Goal: Task Accomplishment & Management: Complete application form

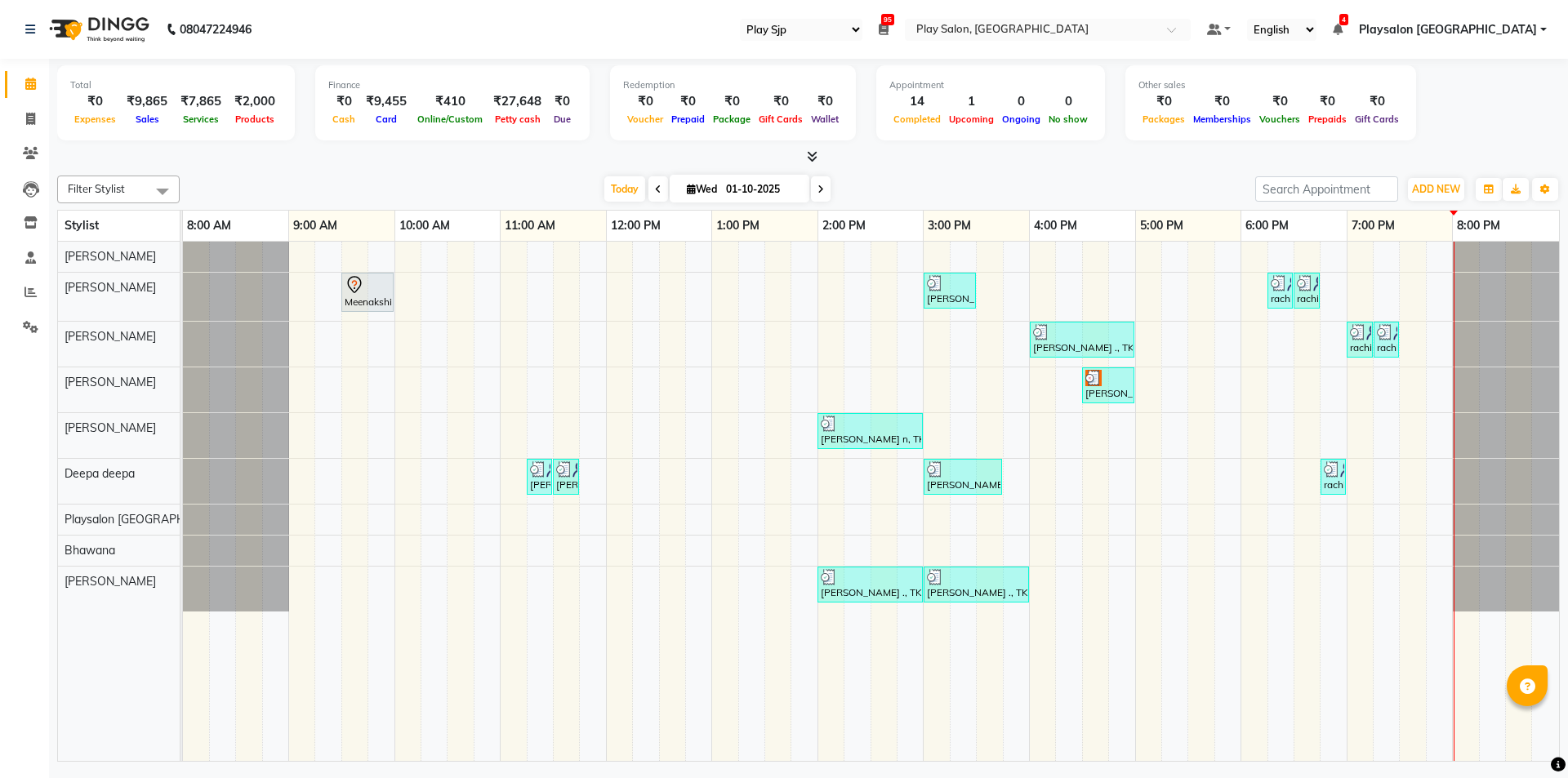
select select "94"
click at [1401, 332] on div "Meenakshi, TK01, 09:30 AM-10:00 AM, Nail extension removal [PERSON_NAME] n, TK0…" at bounding box center [871, 501] width 1377 height 519
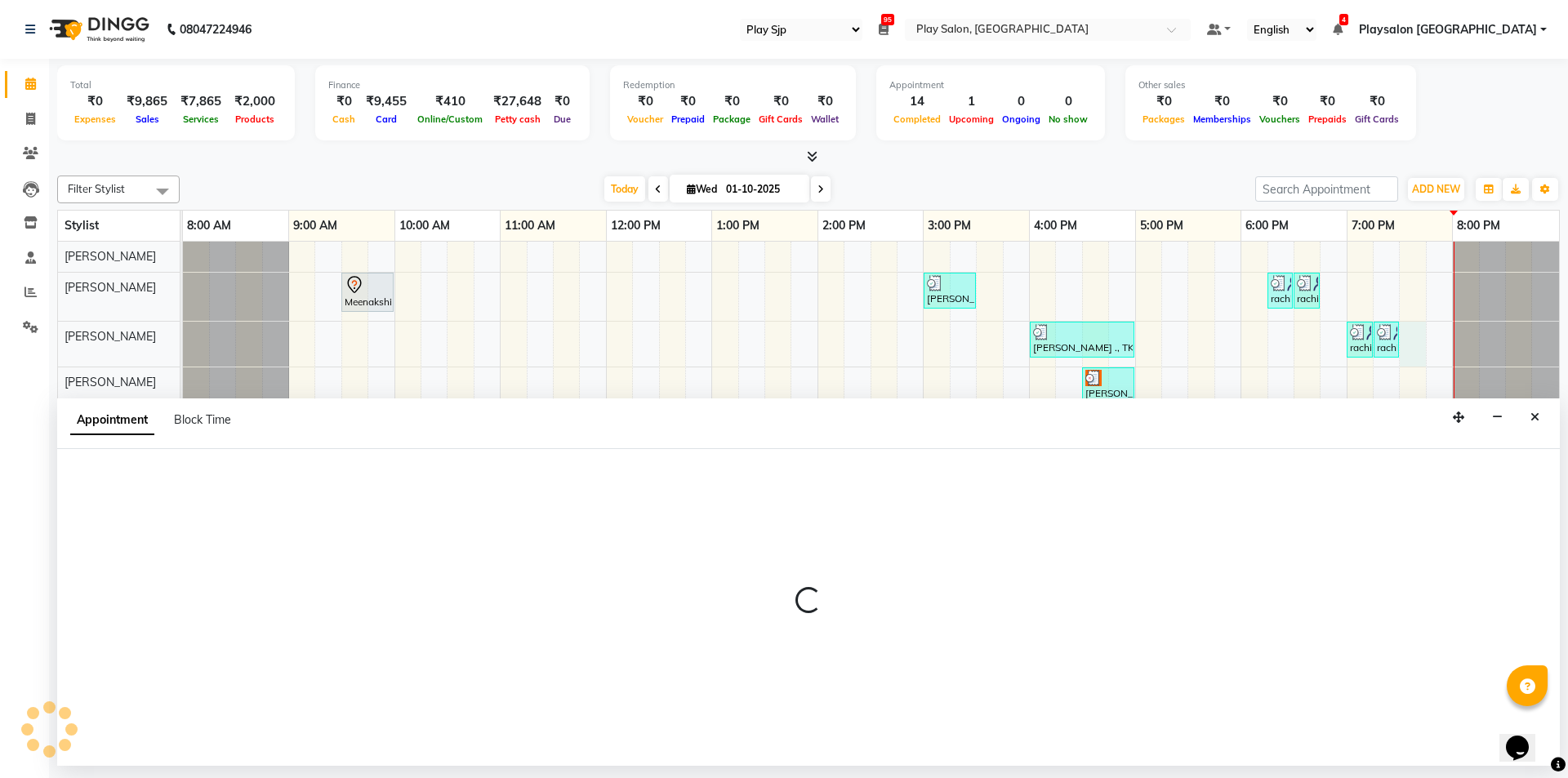
select select "80387"
select select "tentative"
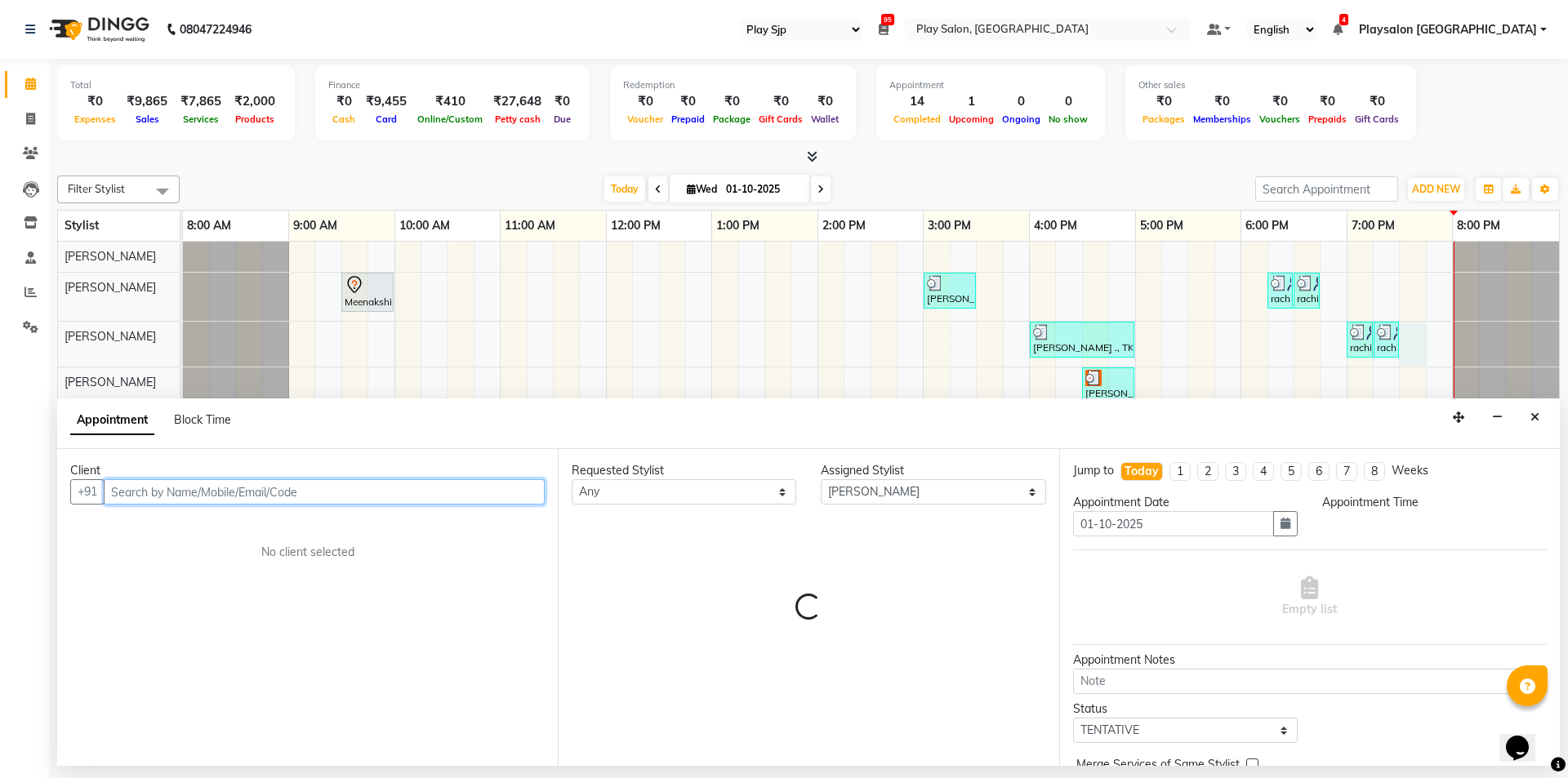
select select "1170"
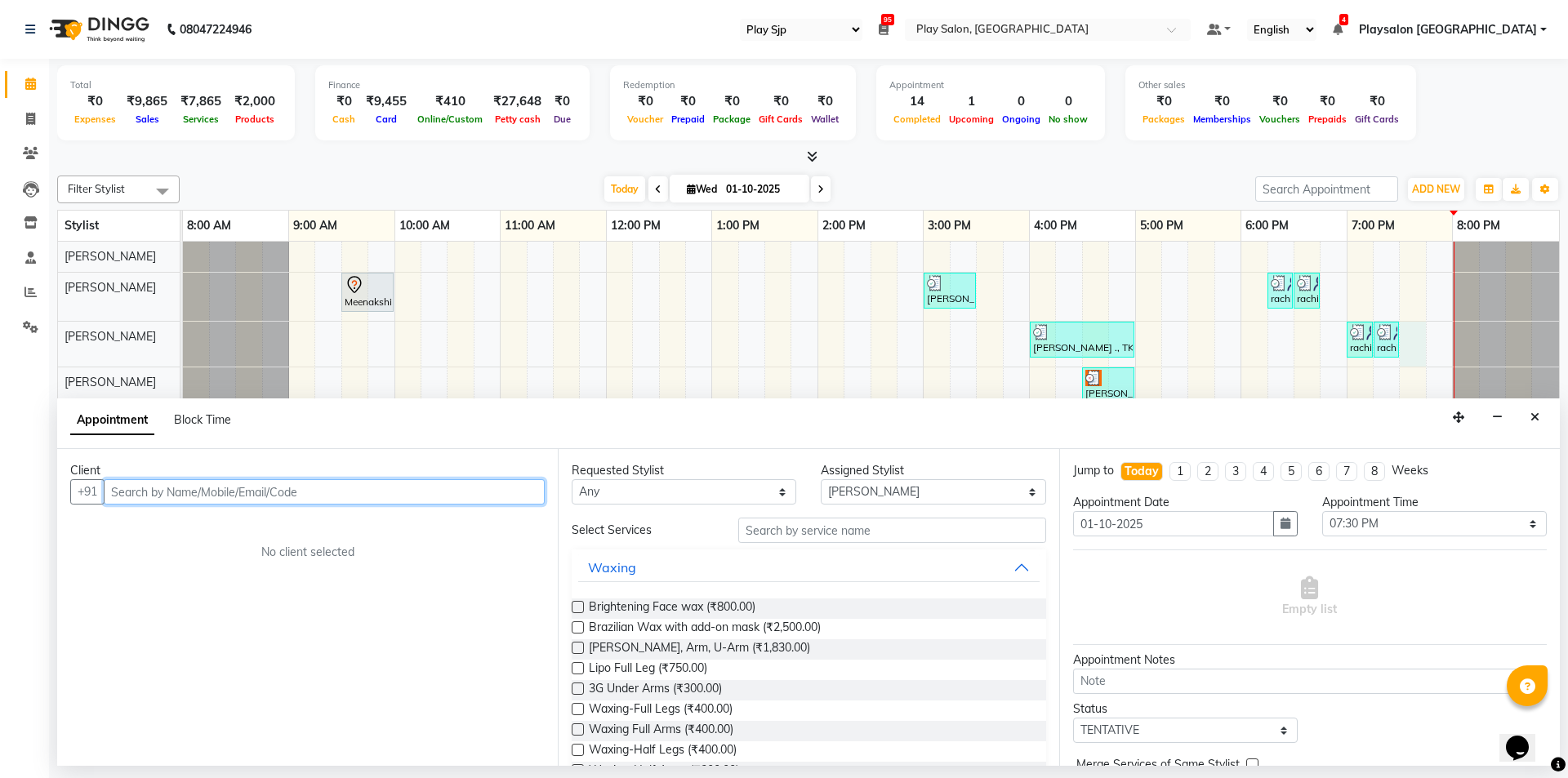
click at [180, 495] on input "text" at bounding box center [324, 492] width 441 height 25
type input "8888705372"
click at [496, 491] on span "Add Client" at bounding box center [510, 490] width 55 height 14
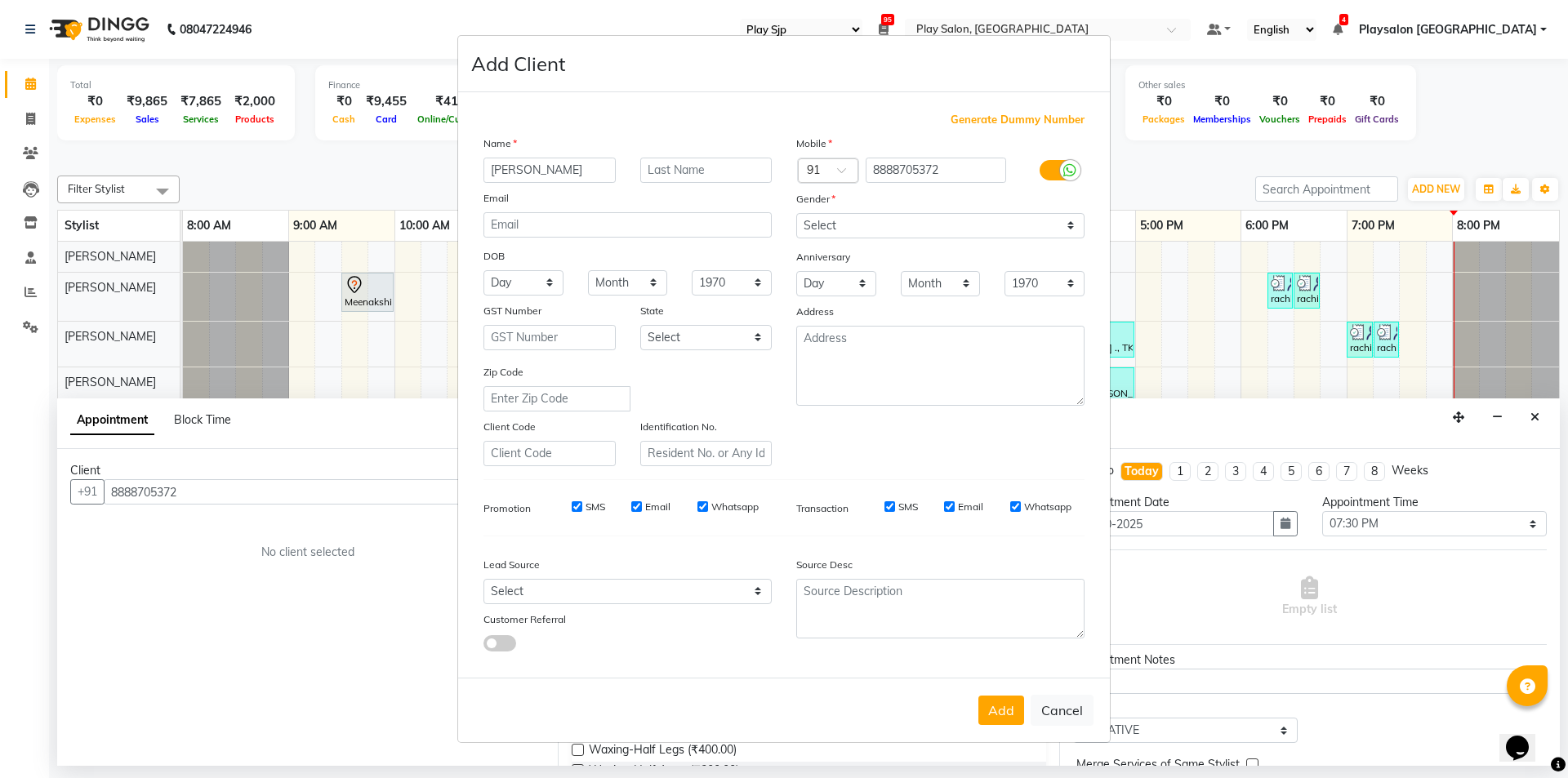
type input "[PERSON_NAME]"
click at [699, 173] on input "text" at bounding box center [707, 170] width 132 height 25
type input "a"
click at [1071, 219] on select "Select [DEMOGRAPHIC_DATA] [DEMOGRAPHIC_DATA] Other Prefer Not To Say" at bounding box center [940, 226] width 289 height 25
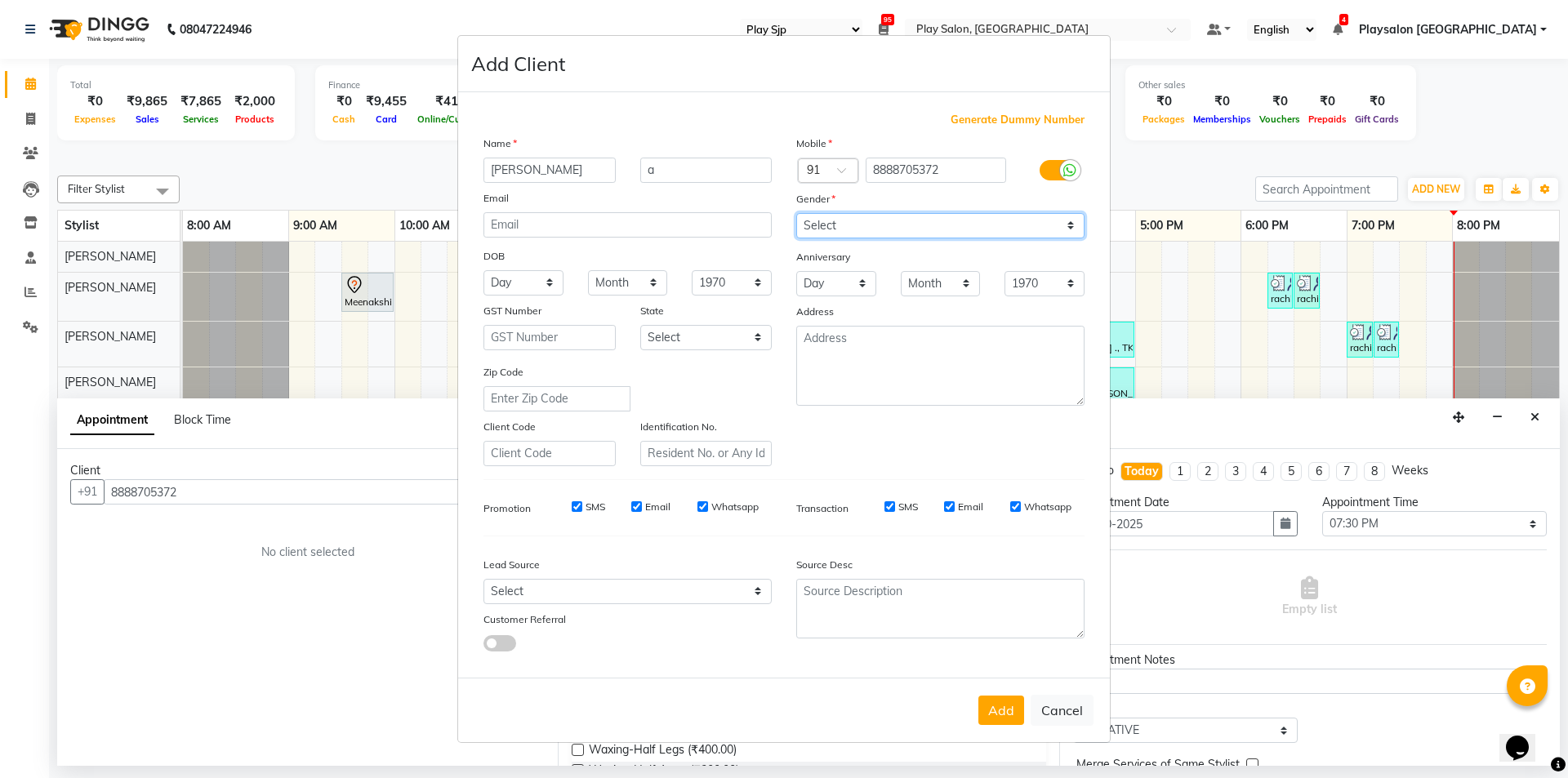
click at [1073, 225] on select "Select [DEMOGRAPHIC_DATA] [DEMOGRAPHIC_DATA] Other Prefer Not To Say" at bounding box center [940, 226] width 289 height 25
select select "[DEMOGRAPHIC_DATA]"
click at [796, 213] on select "Select [DEMOGRAPHIC_DATA] [DEMOGRAPHIC_DATA] Other Prefer Not To Say" at bounding box center [940, 226] width 289 height 25
click at [570, 506] on div "SMS" at bounding box center [577, 507] width 57 height 14
click at [576, 506] on input "SMS" at bounding box center [577, 507] width 11 height 11
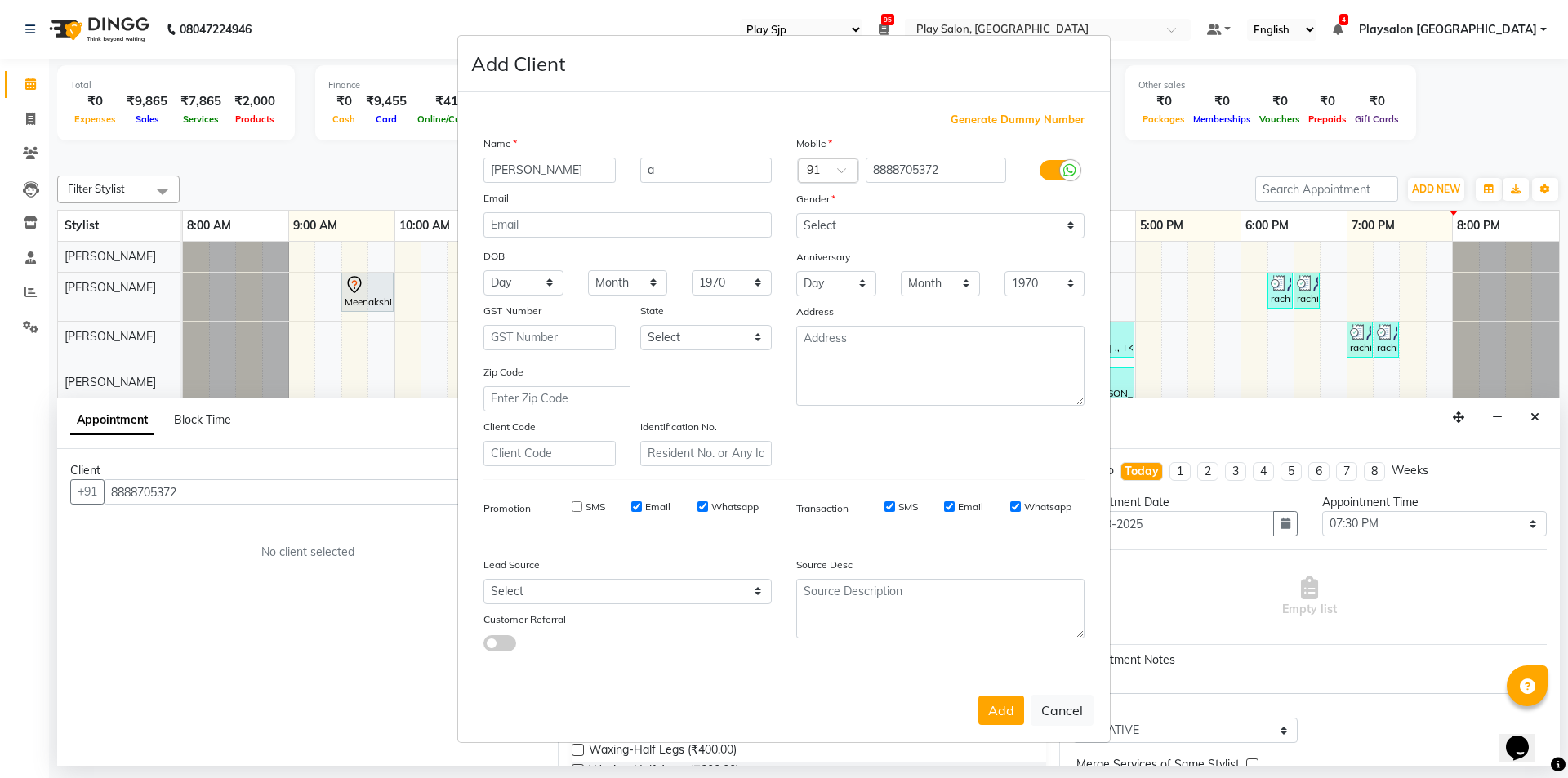
click at [576, 506] on input "SMS" at bounding box center [577, 507] width 11 height 11
checkbox input "true"
click at [637, 507] on input "Email" at bounding box center [636, 507] width 11 height 11
checkbox input "false"
click at [576, 507] on input "SMS" at bounding box center [577, 507] width 11 height 11
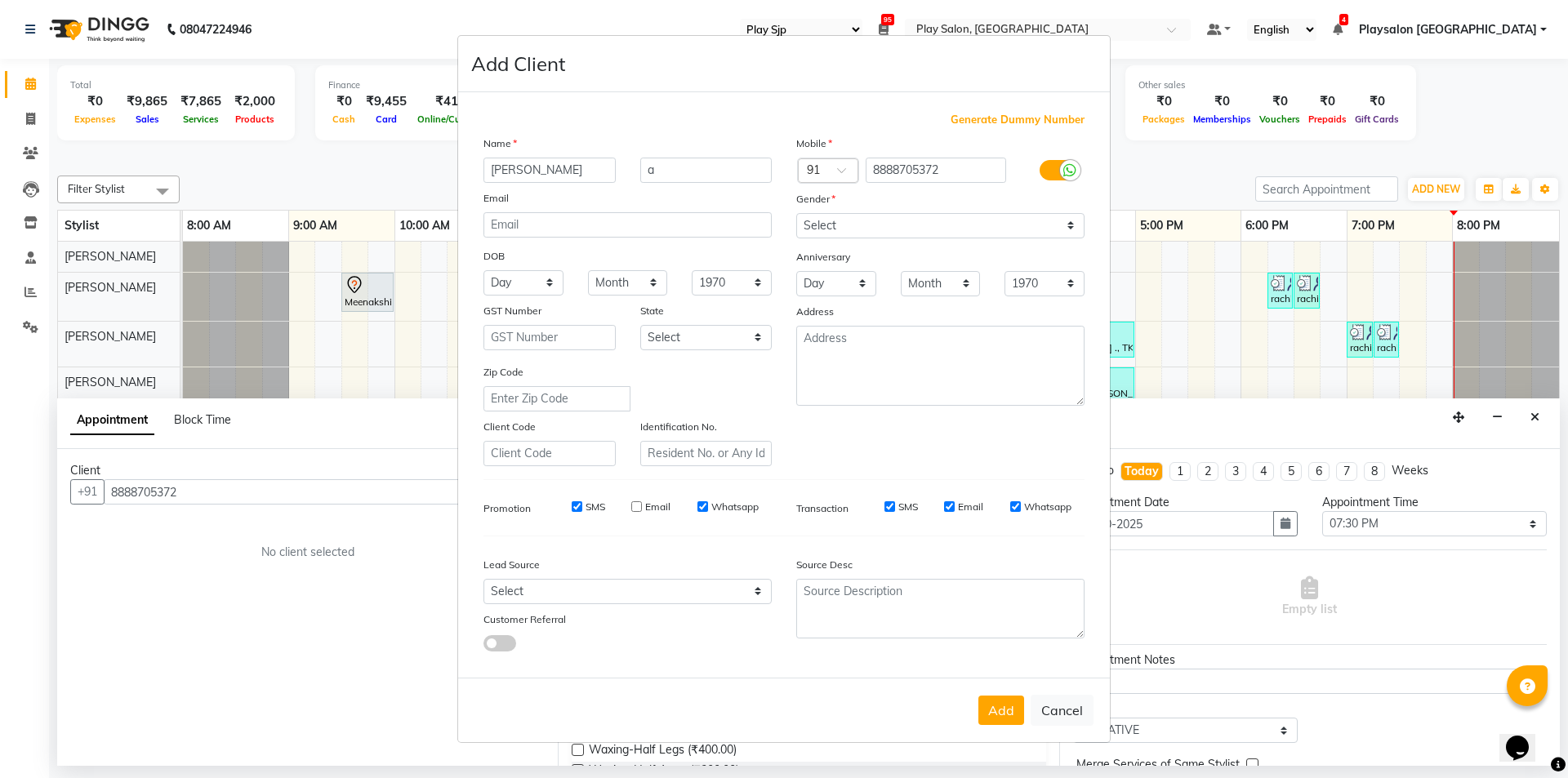
checkbox input "false"
click at [700, 504] on input "Whatsapp" at bounding box center [702, 507] width 11 height 11
checkbox input "false"
click at [888, 501] on input "SMS" at bounding box center [889, 507] width 11 height 11
checkbox input "false"
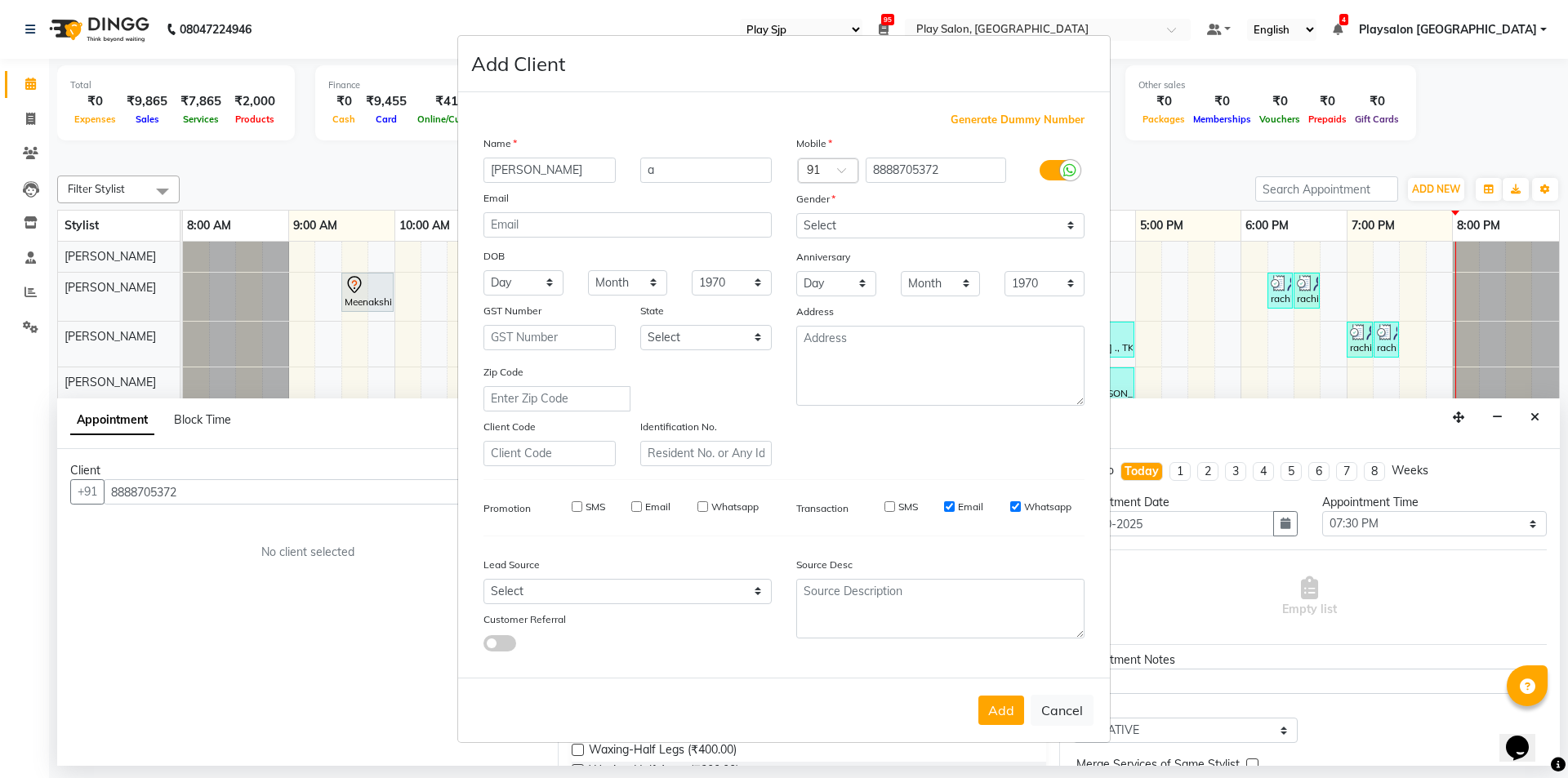
click at [952, 504] on input "Email" at bounding box center [949, 507] width 11 height 11
checkbox input "false"
click at [1015, 502] on input "Whatsapp" at bounding box center [1015, 507] width 11 height 11
checkbox input "false"
click at [1006, 704] on button "Add" at bounding box center [1001, 710] width 46 height 30
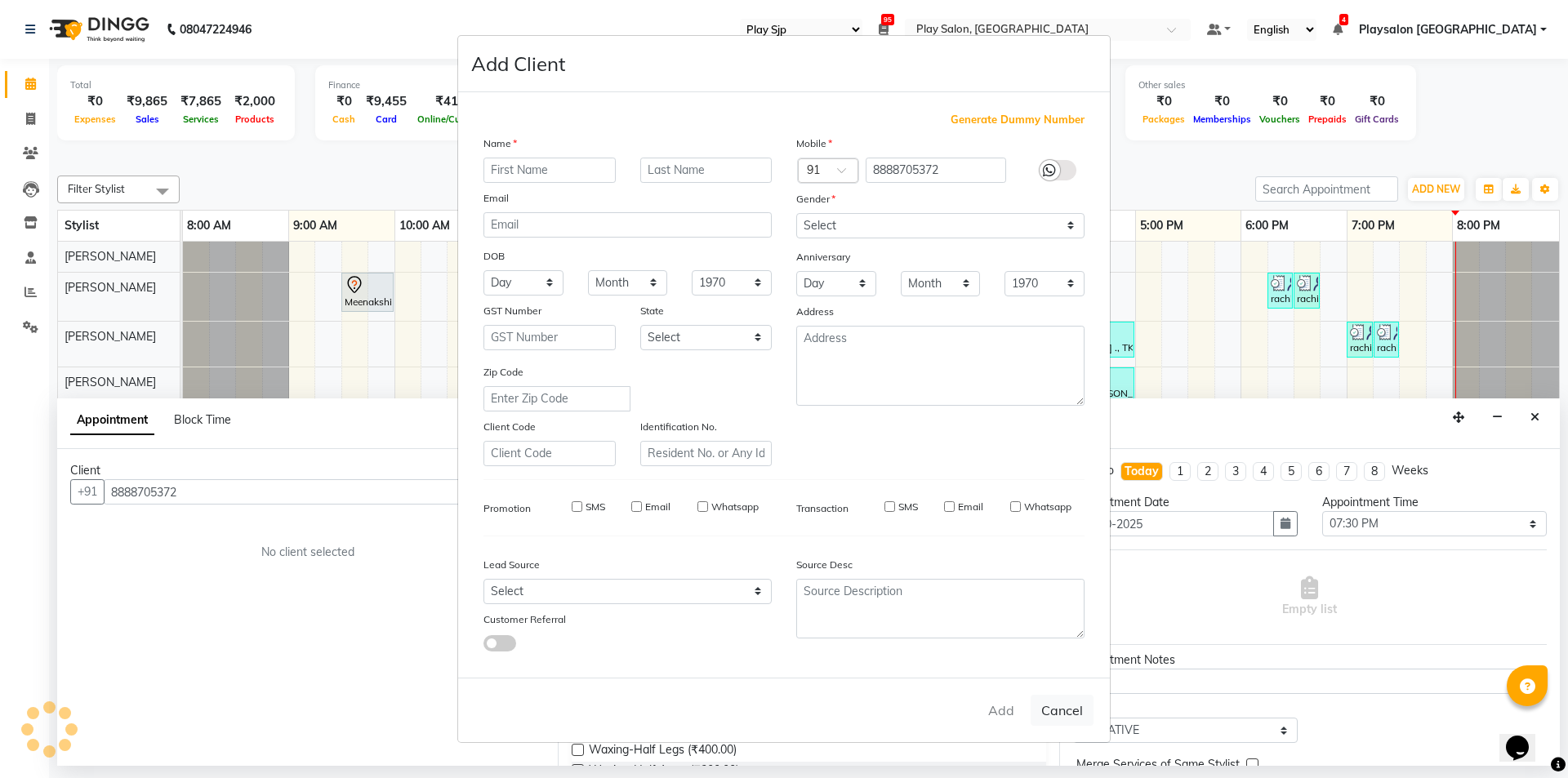
select select
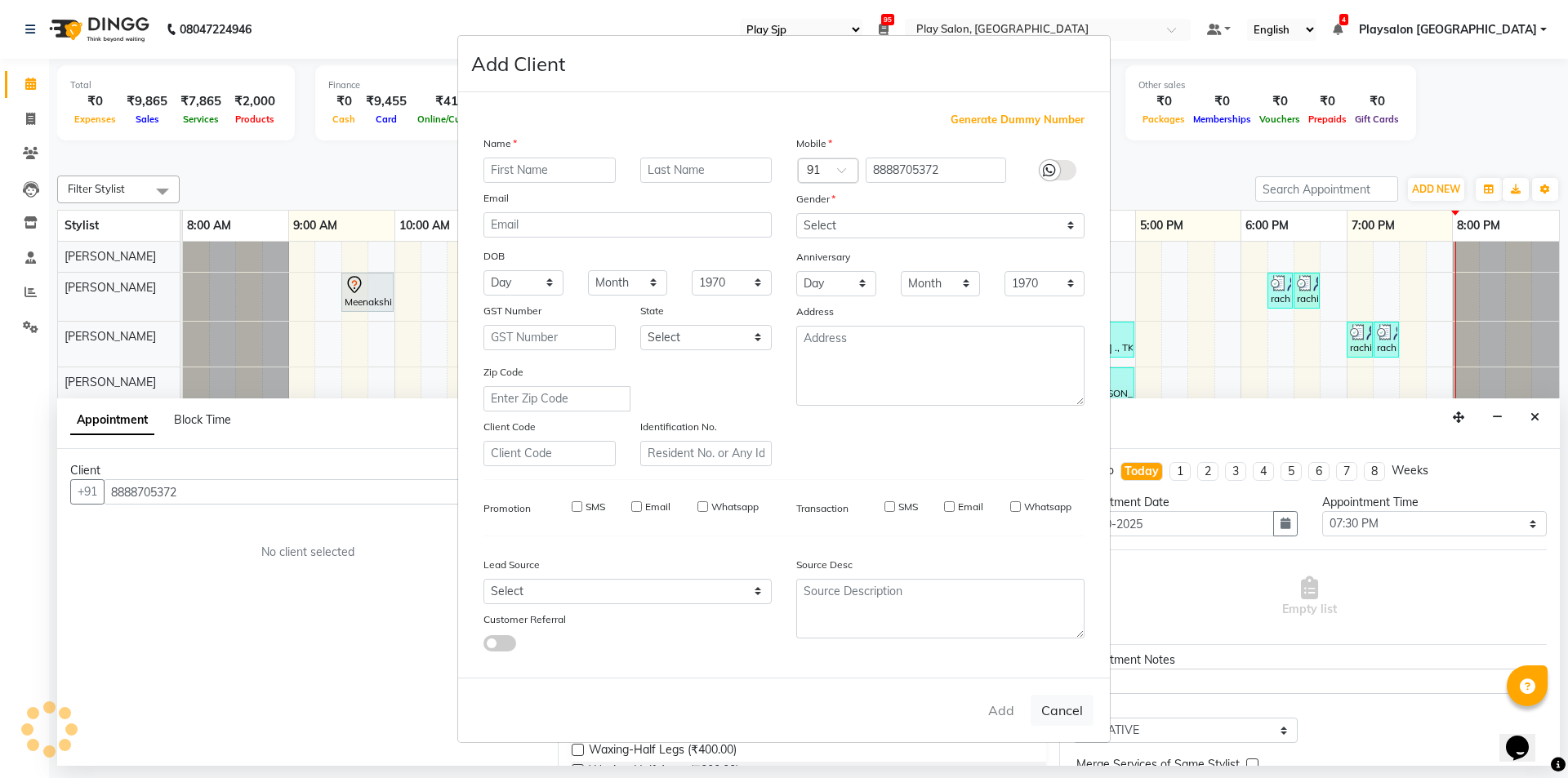
select select
checkbox input "false"
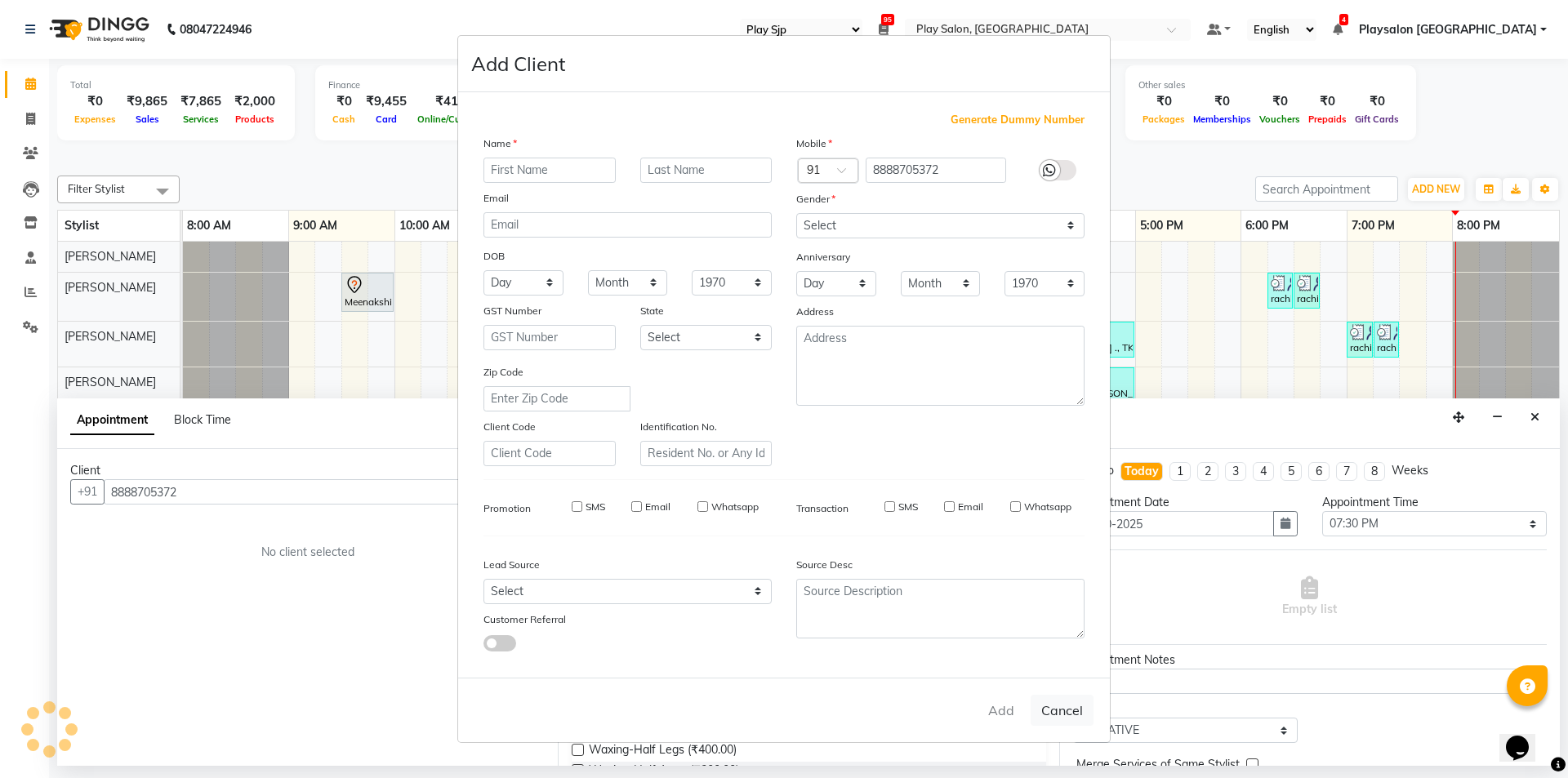
checkbox input "false"
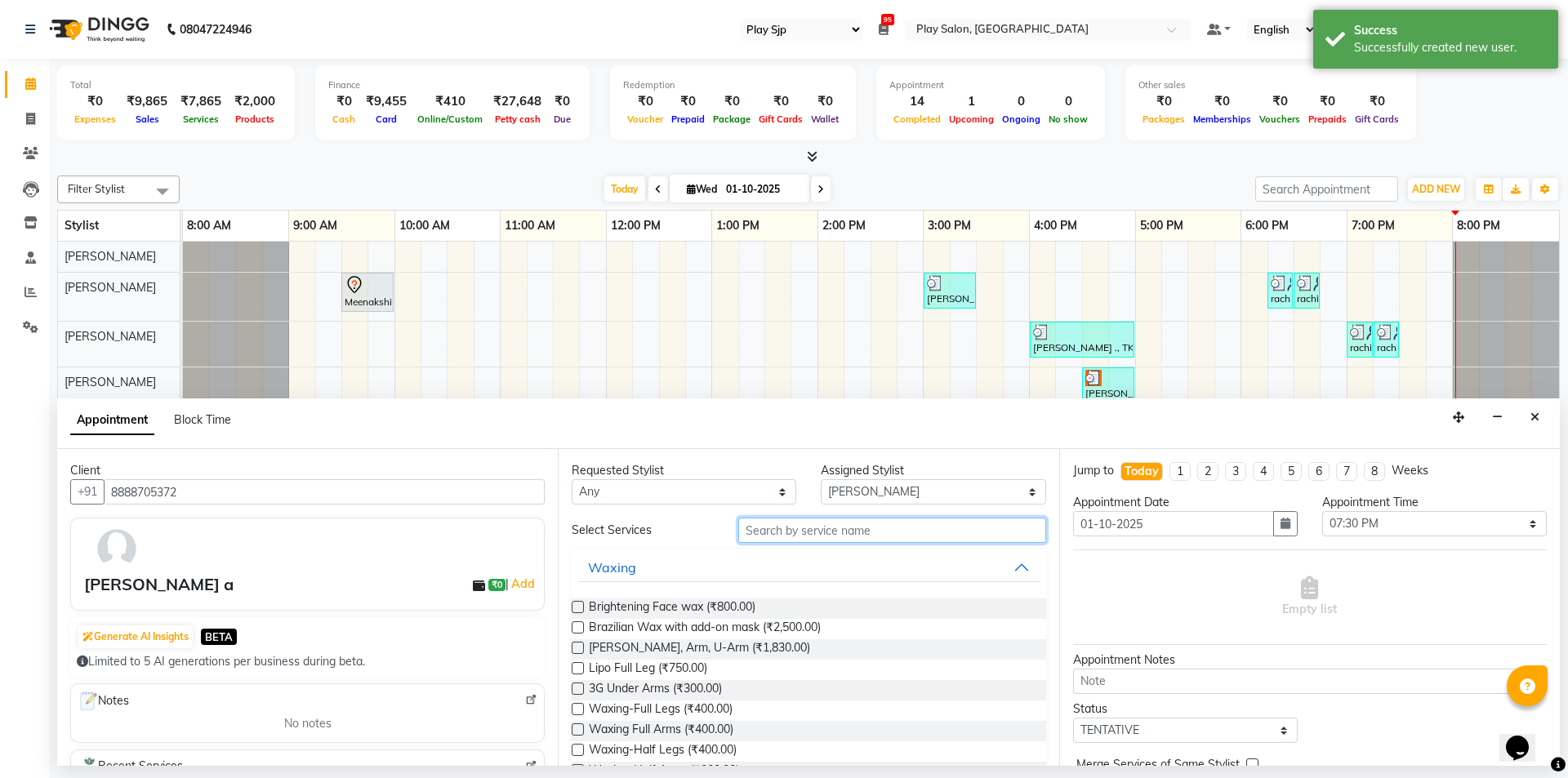
click at [789, 530] on input "text" at bounding box center [893, 530] width 308 height 25
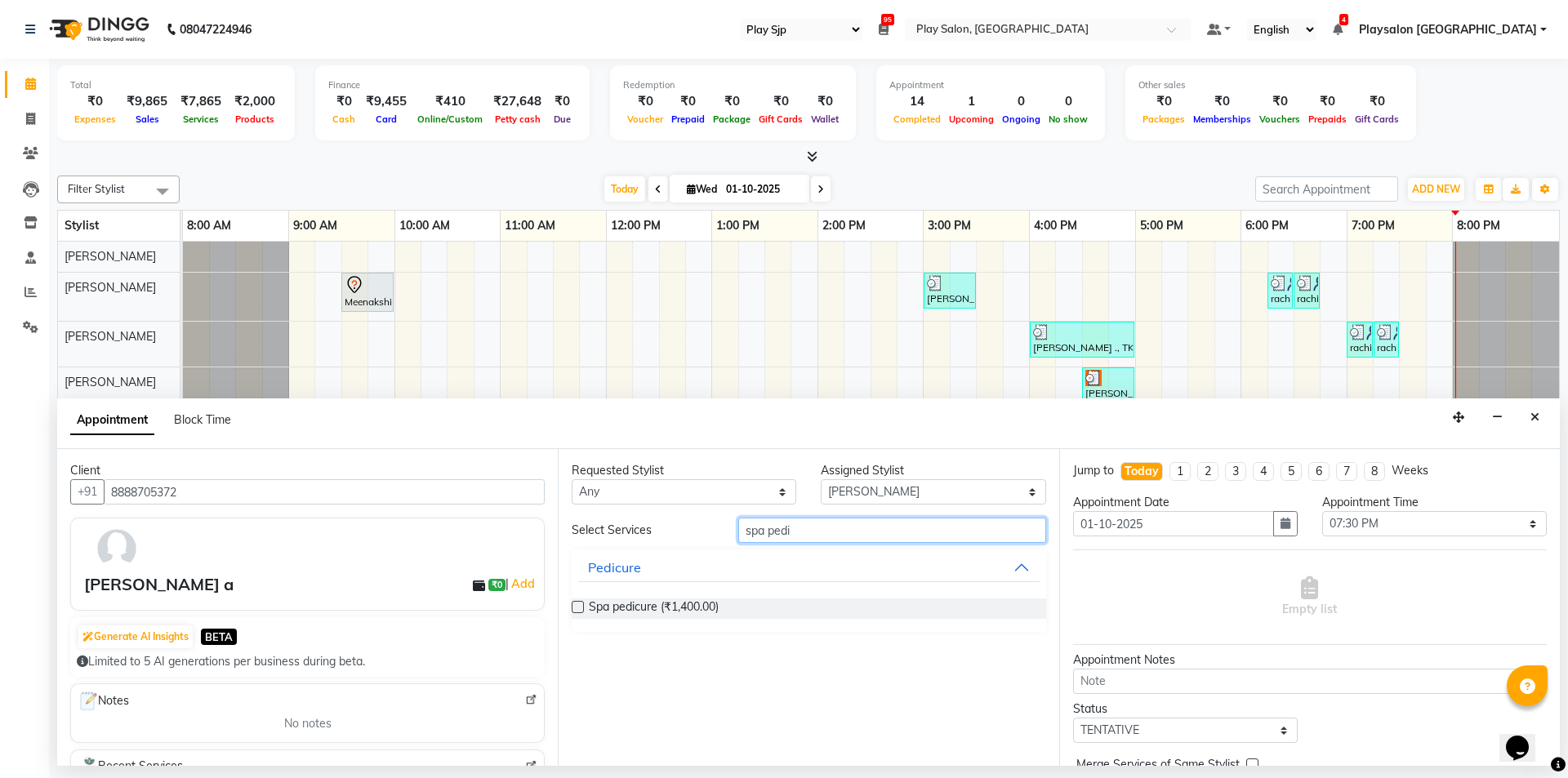
type input "spa pedi"
click at [576, 602] on label at bounding box center [578, 606] width 12 height 12
click at [576, 603] on input "checkbox" at bounding box center [577, 608] width 11 height 11
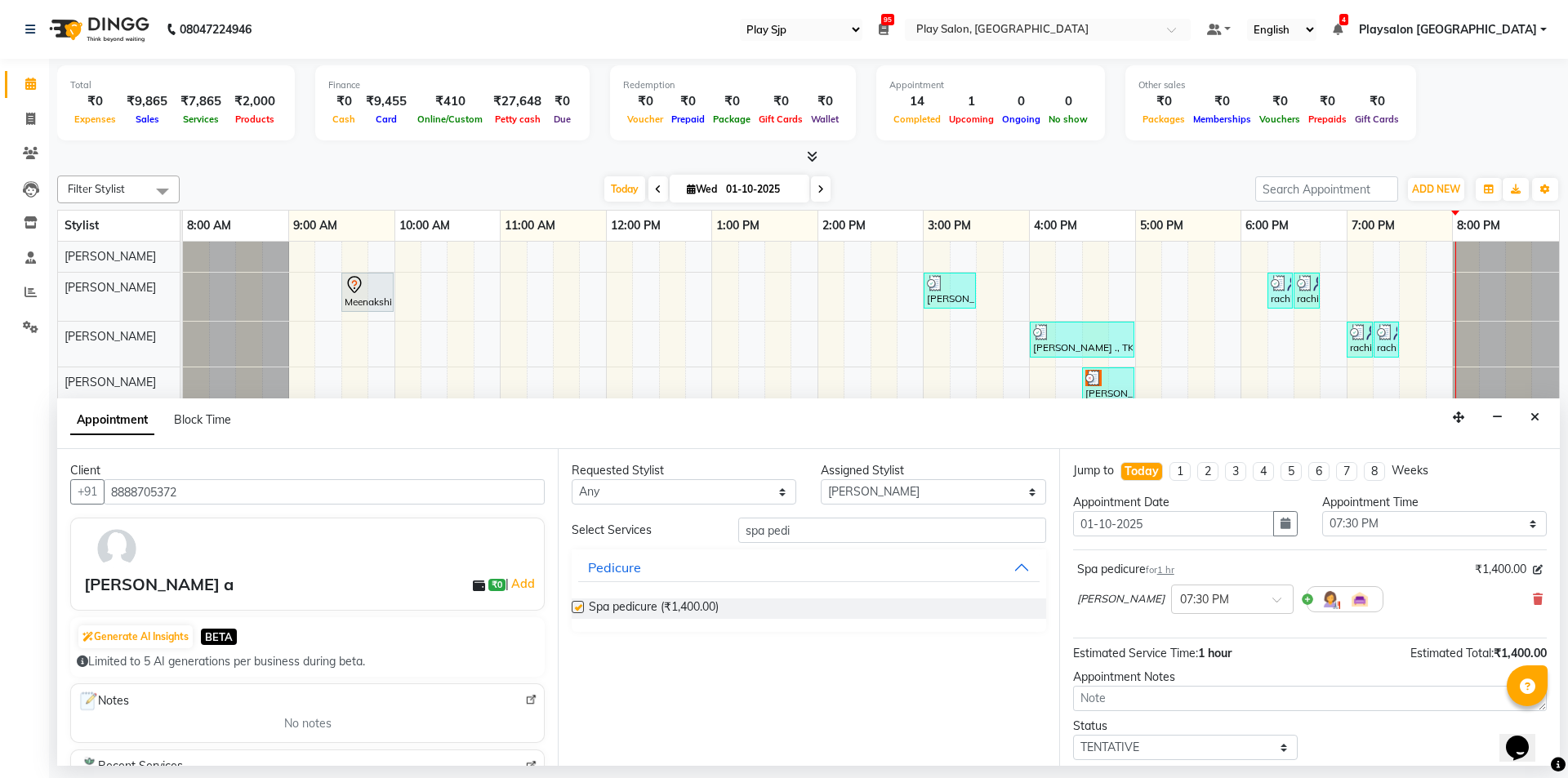
checkbox input "false"
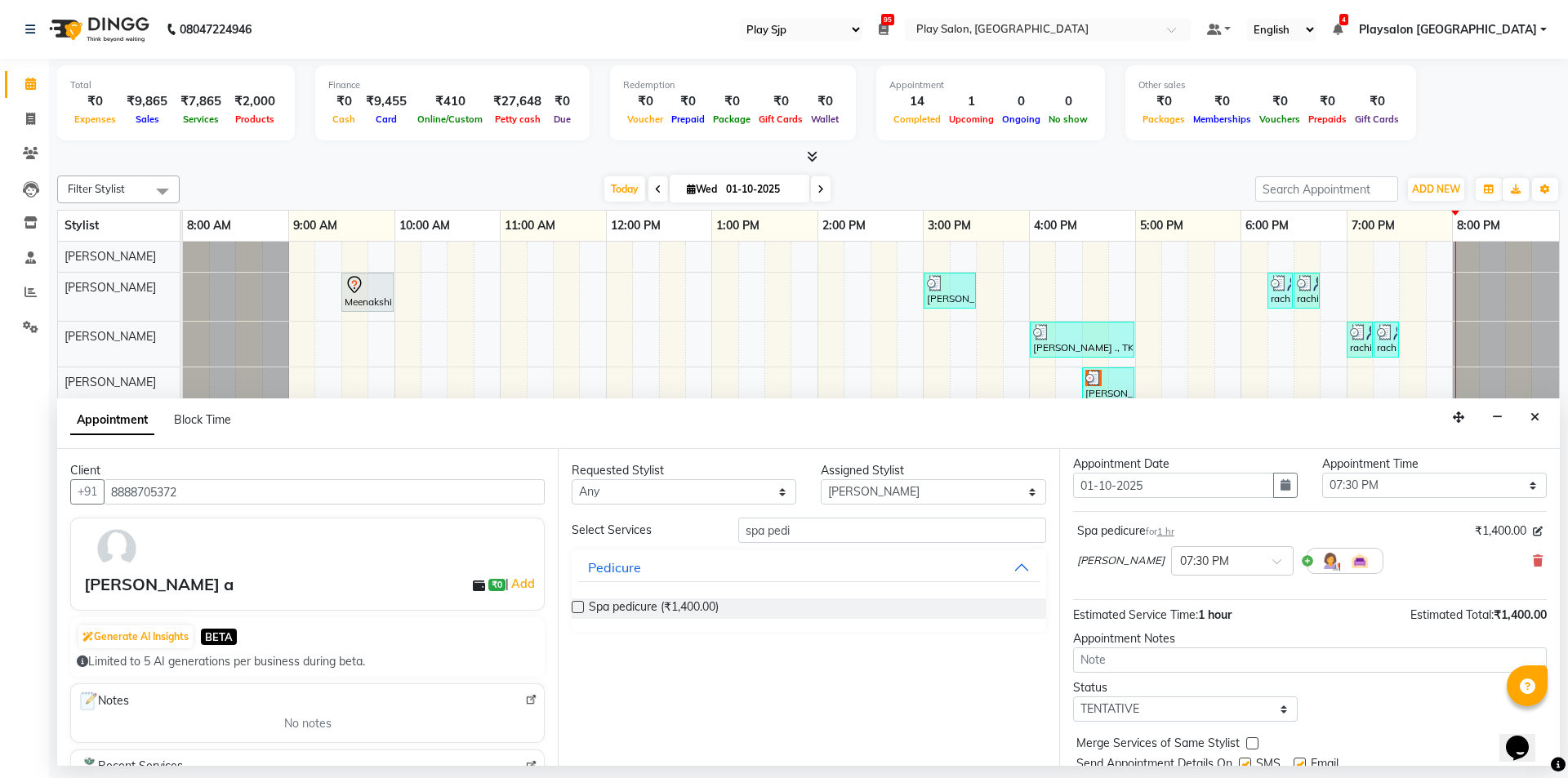
scroll to position [97, 0]
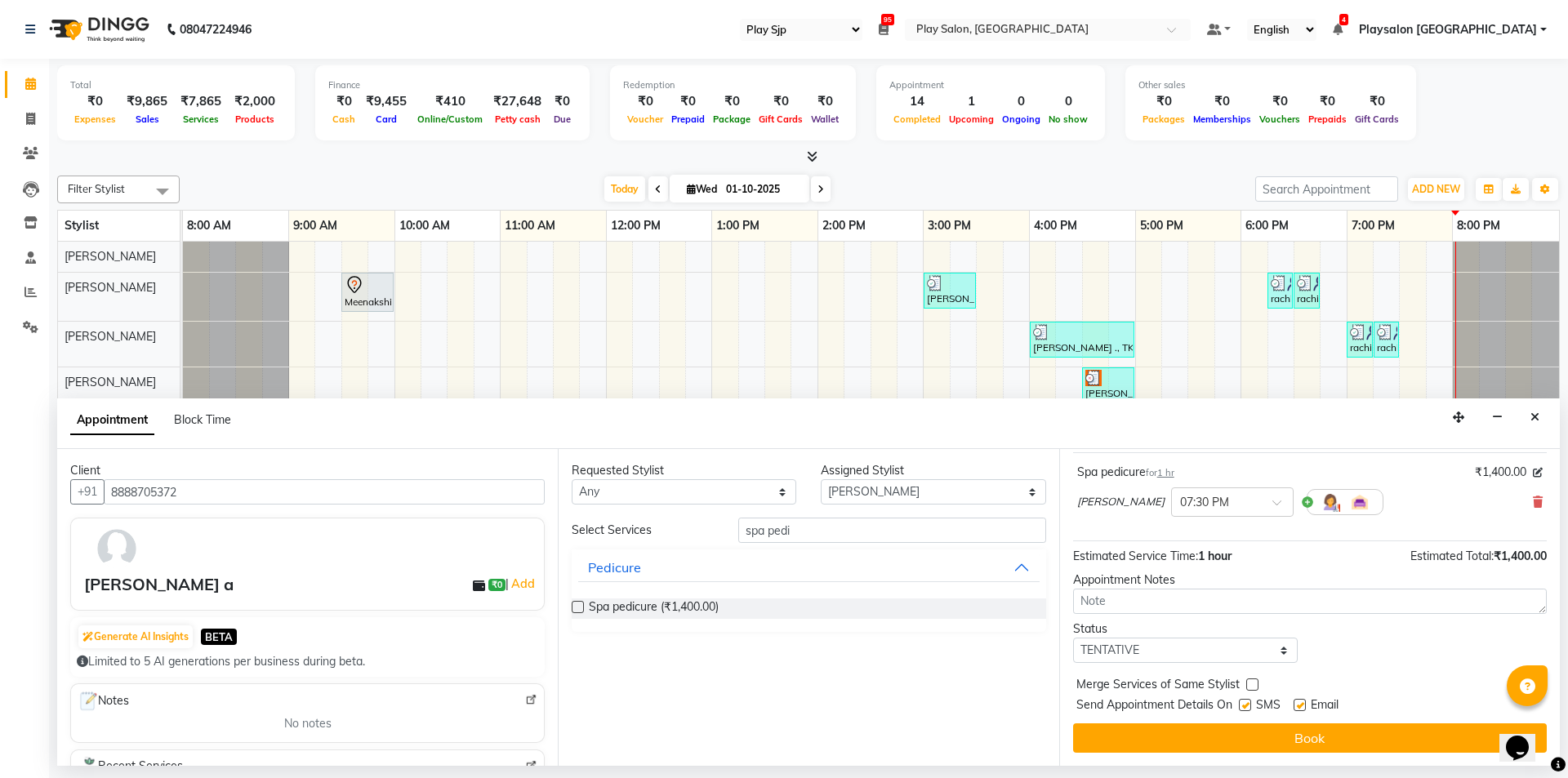
click at [1246, 703] on label at bounding box center [1245, 704] width 12 height 12
click at [1246, 703] on input "checkbox" at bounding box center [1244, 706] width 11 height 11
checkbox input "false"
click at [1302, 701] on label at bounding box center [1300, 704] width 12 height 12
click at [1302, 701] on input "checkbox" at bounding box center [1299, 706] width 11 height 11
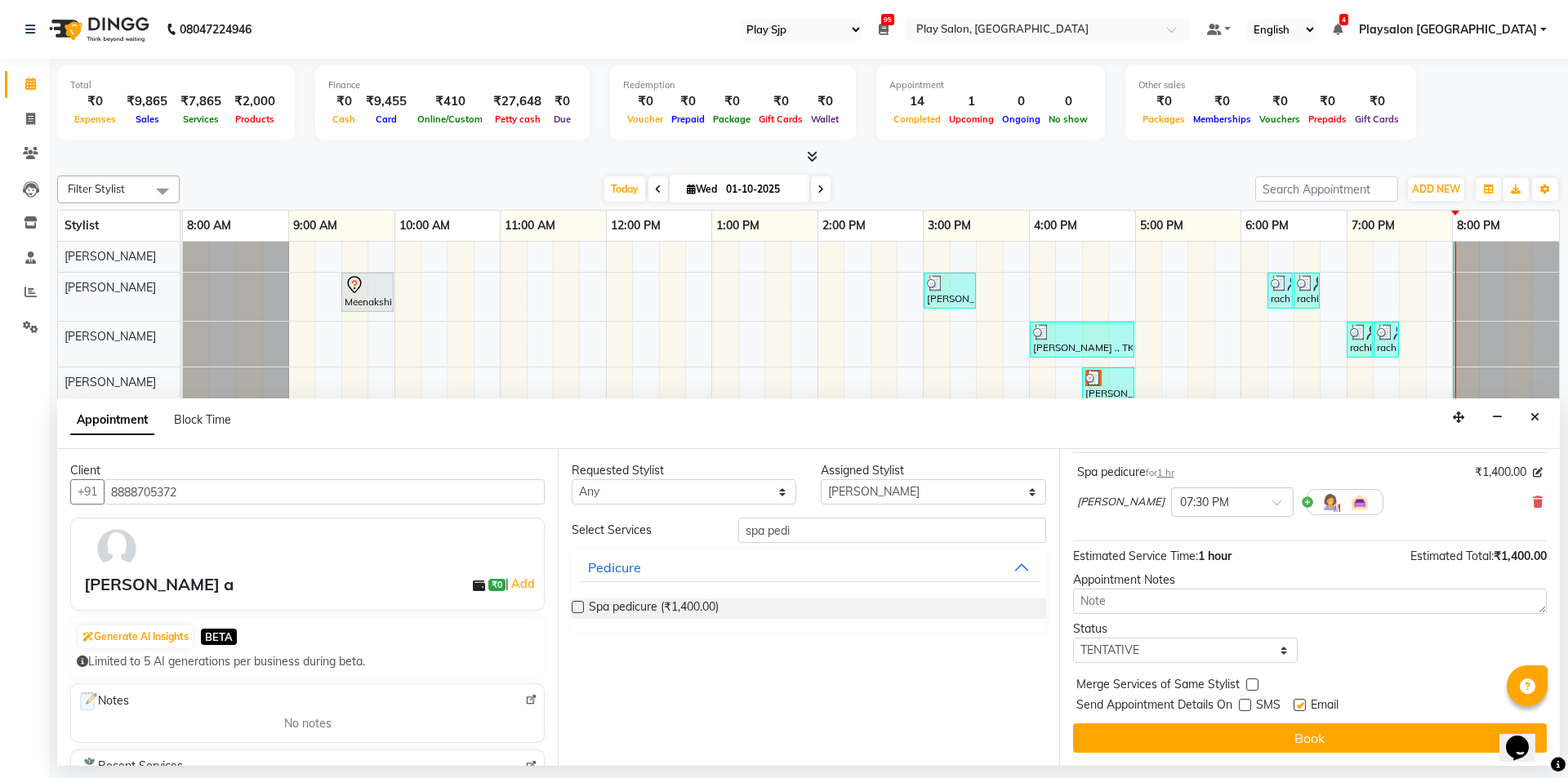
checkbox input "false"
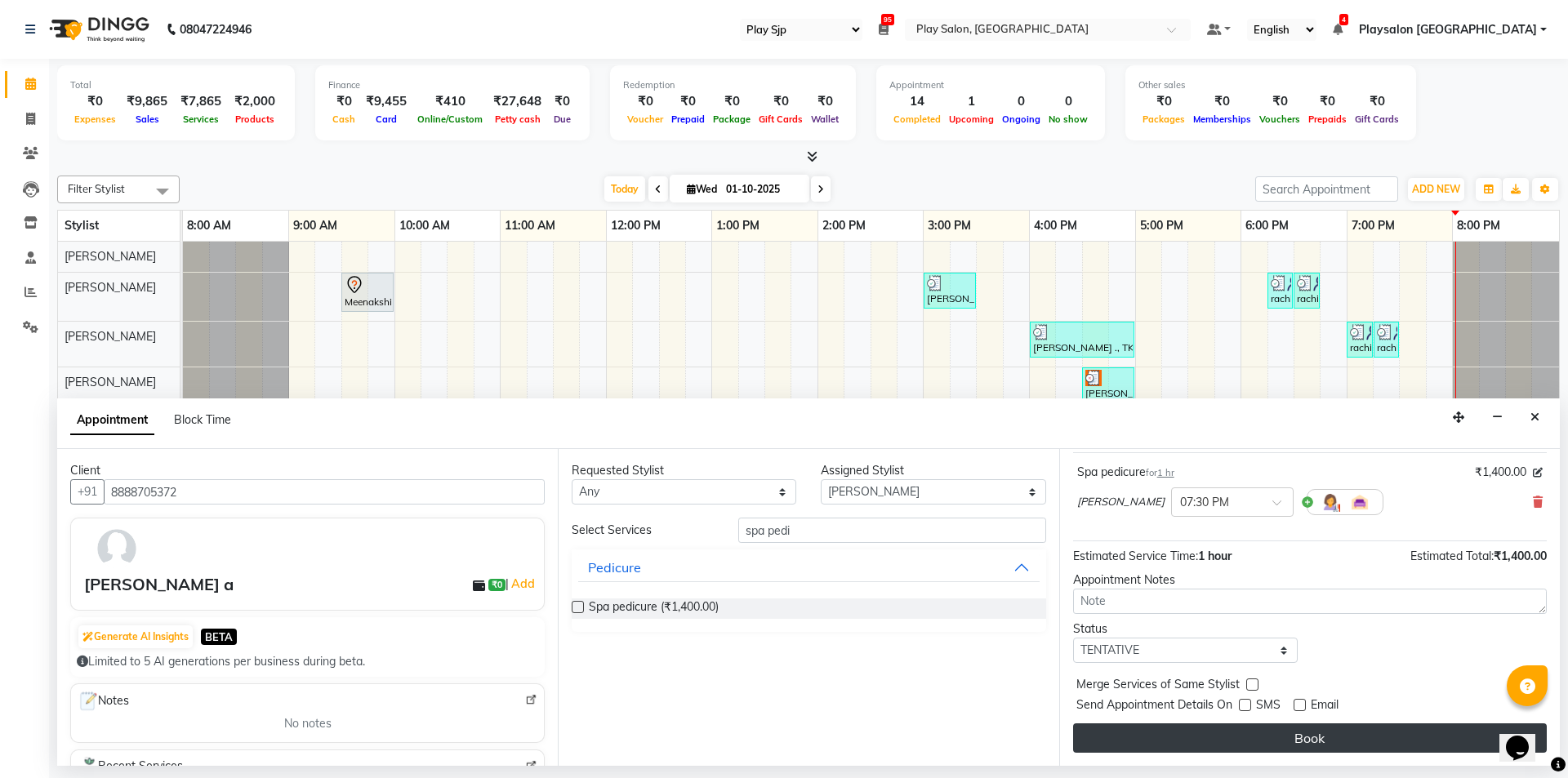
click at [1312, 735] on button "Book" at bounding box center [1310, 737] width 474 height 30
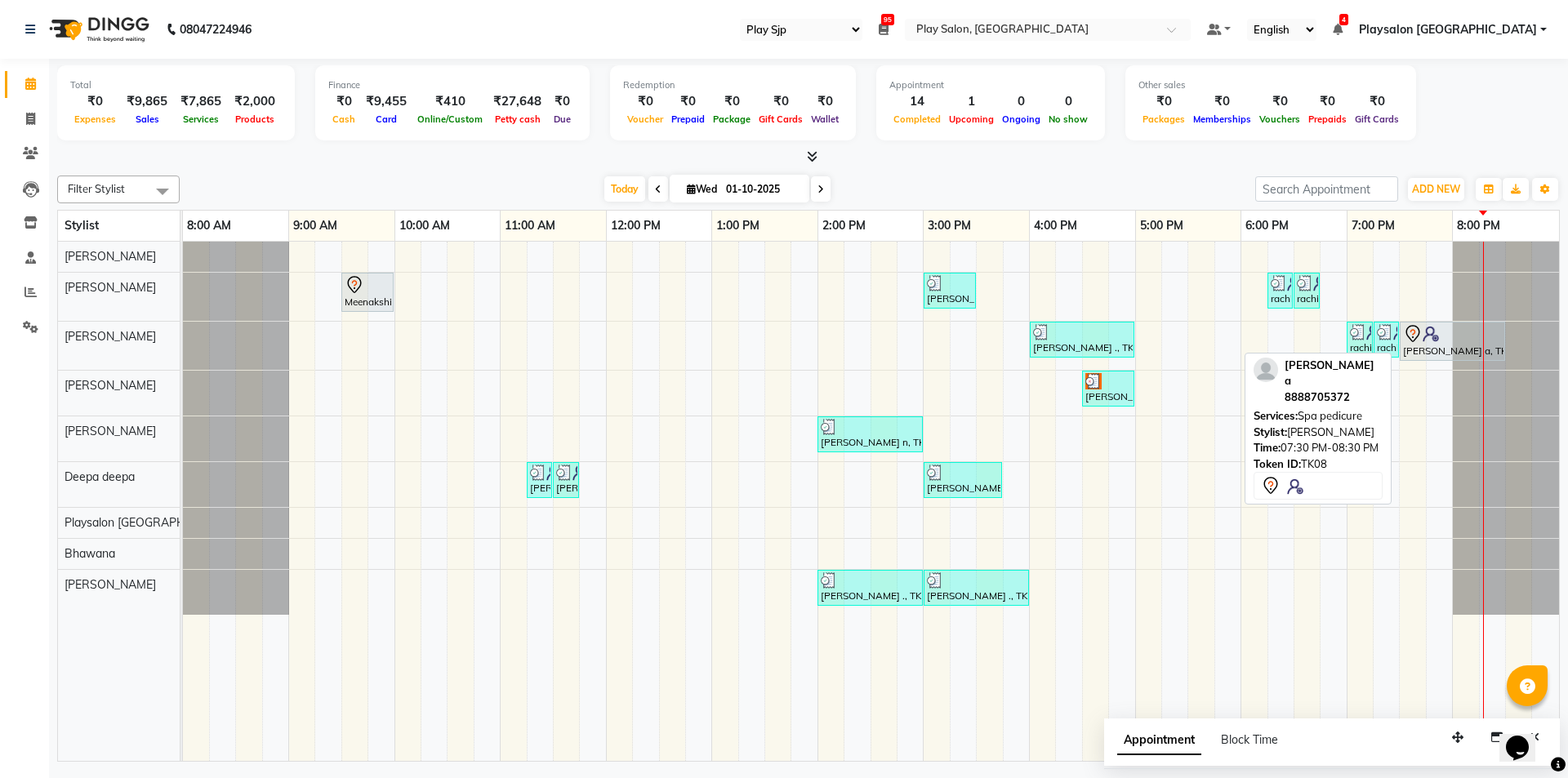
click at [1416, 328] on icon at bounding box center [1412, 333] width 19 height 19
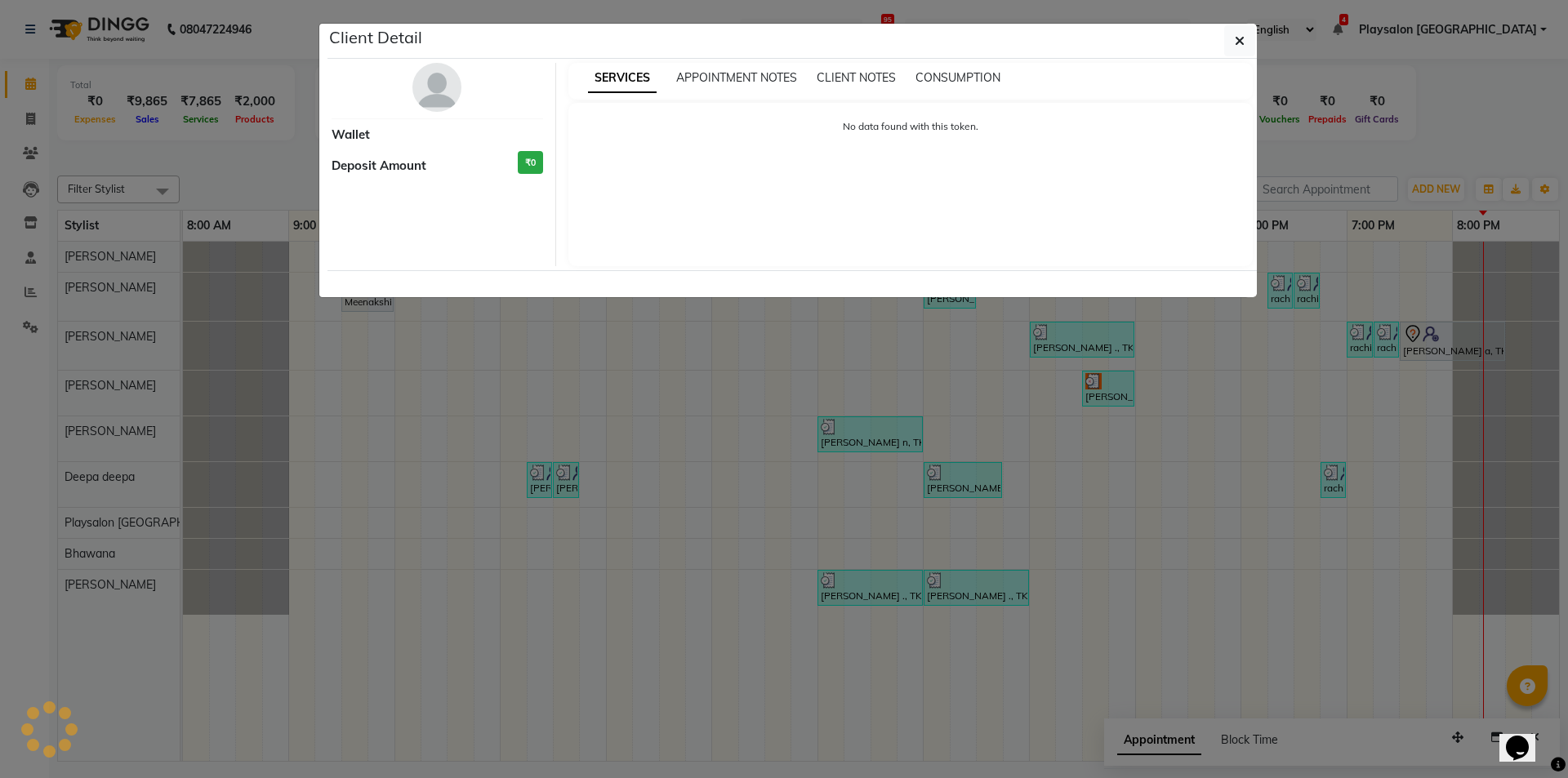
select select "7"
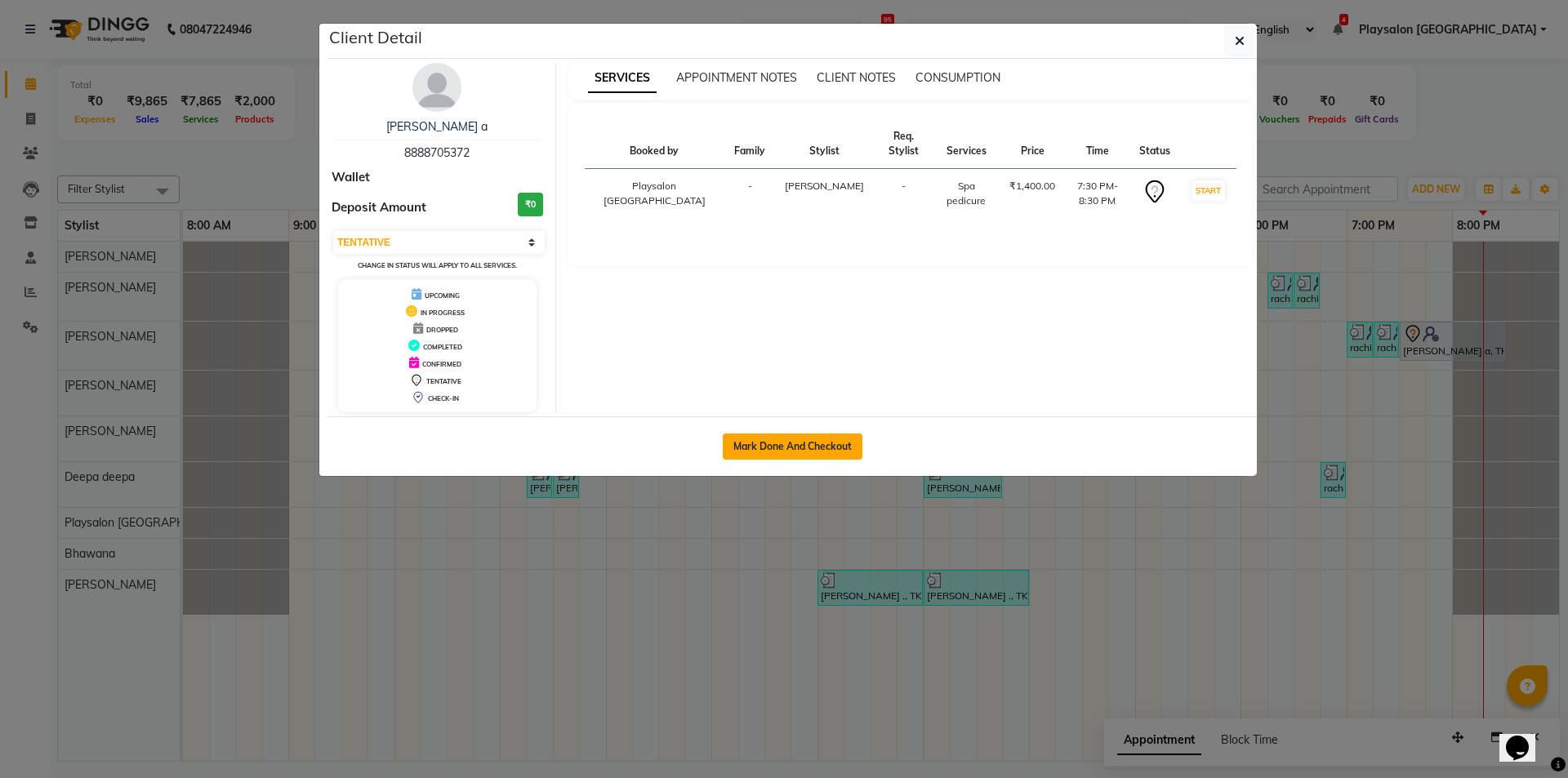
click at [828, 441] on button "Mark Done And Checkout" at bounding box center [792, 447] width 140 height 26
select select "service"
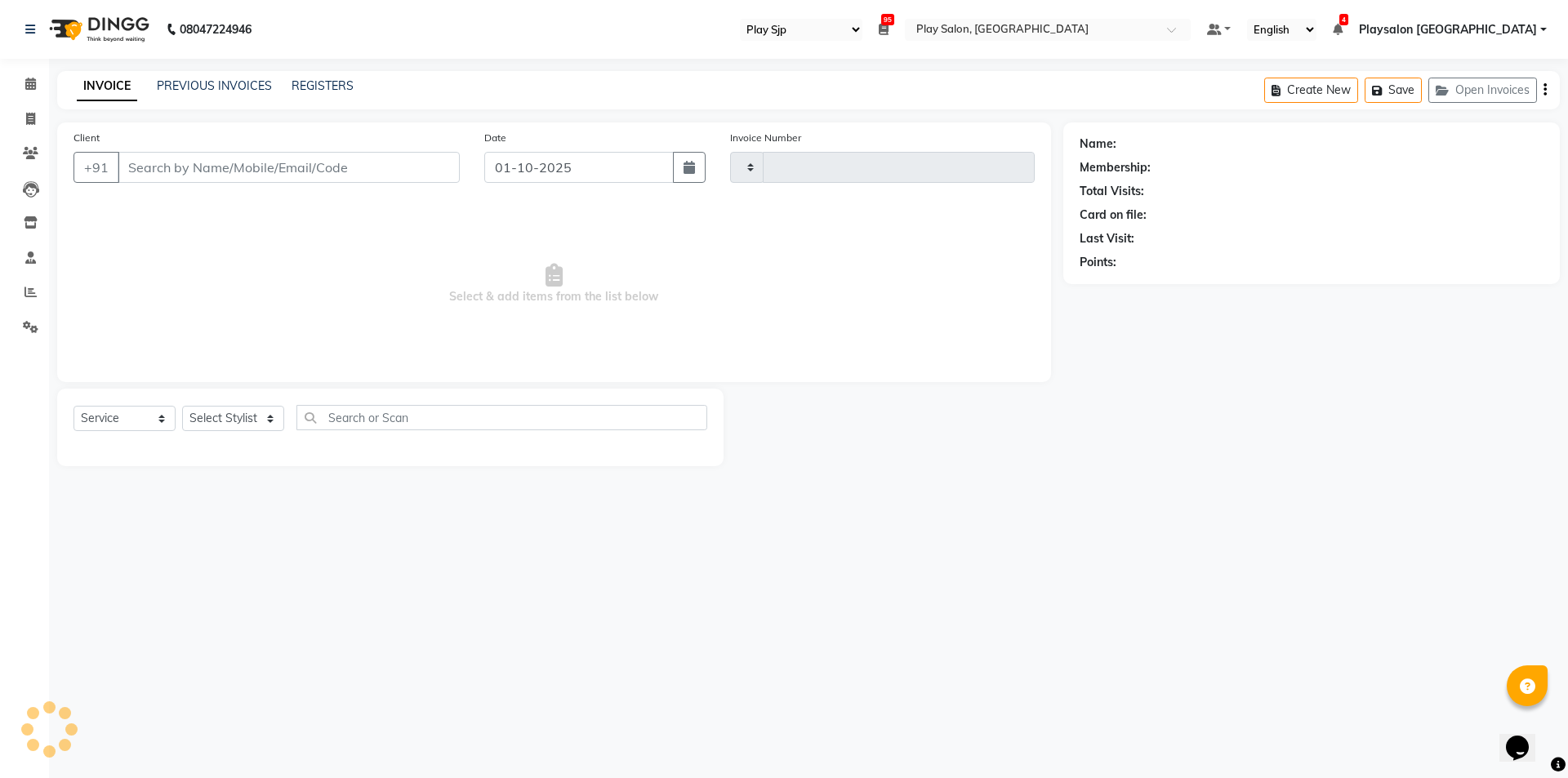
type input "0817"
select select "8308"
select select "product"
select select "80387"
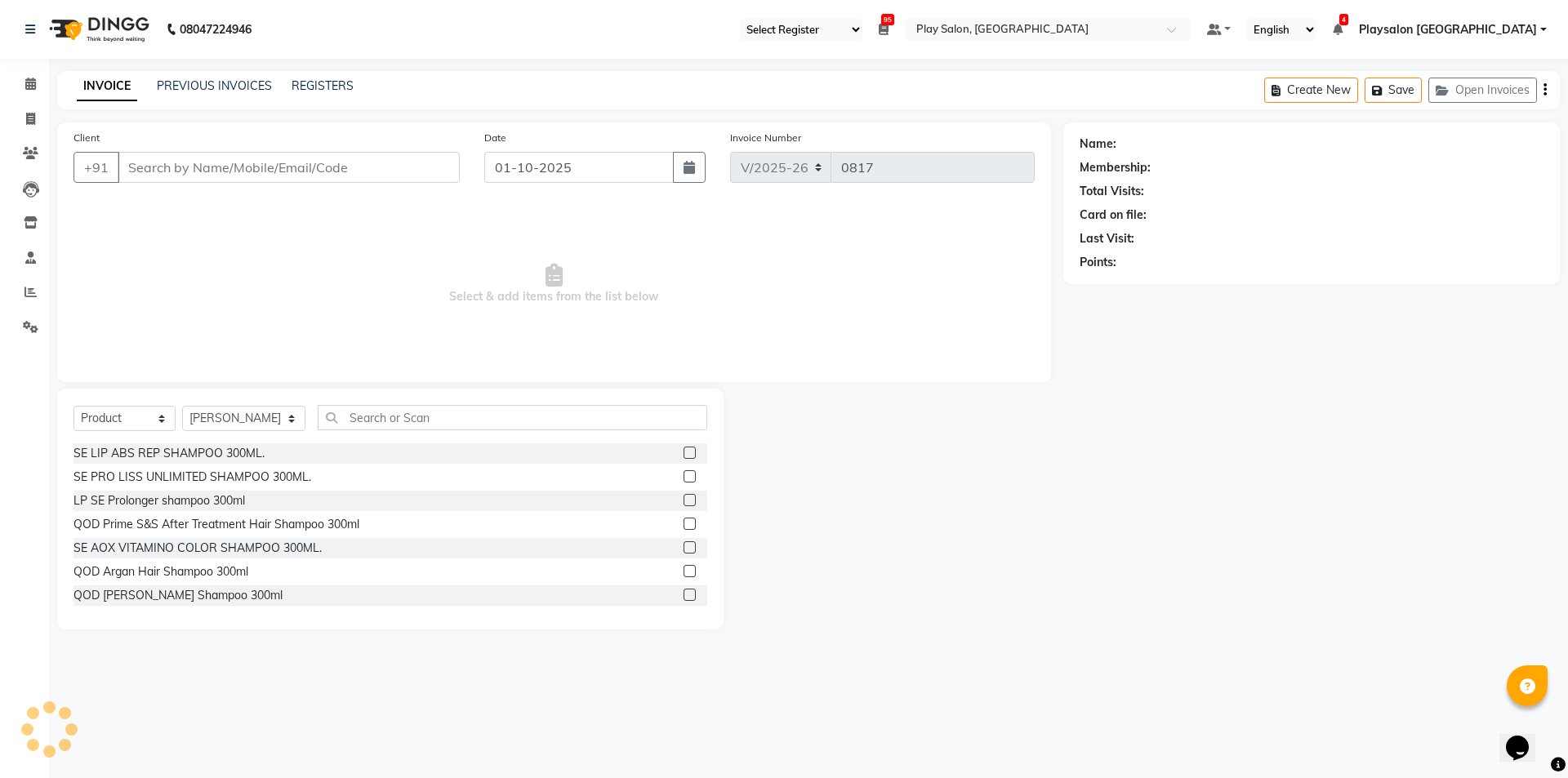
type input "8888705372"
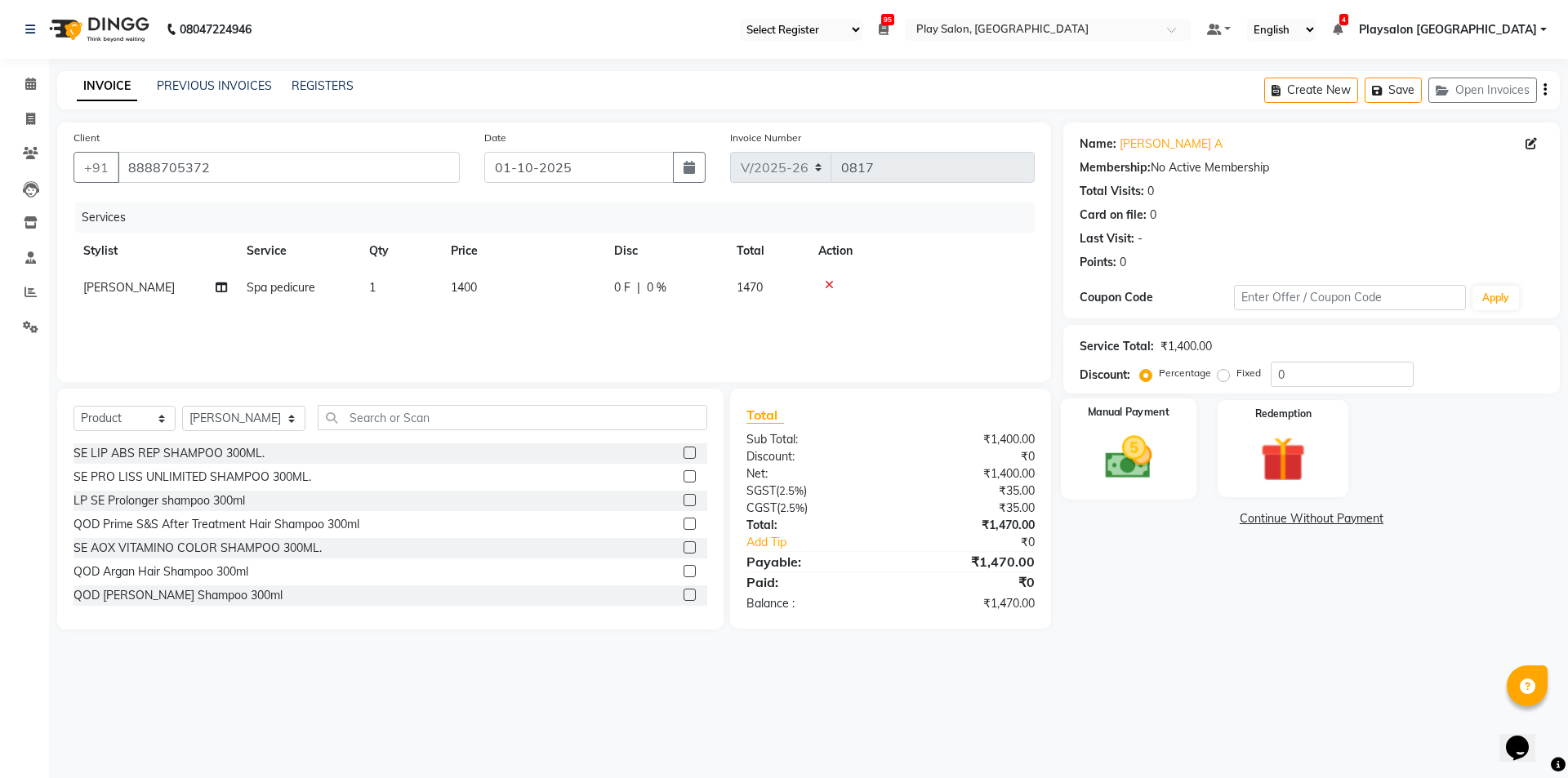
click at [1158, 441] on img at bounding box center [1129, 457] width 76 height 54
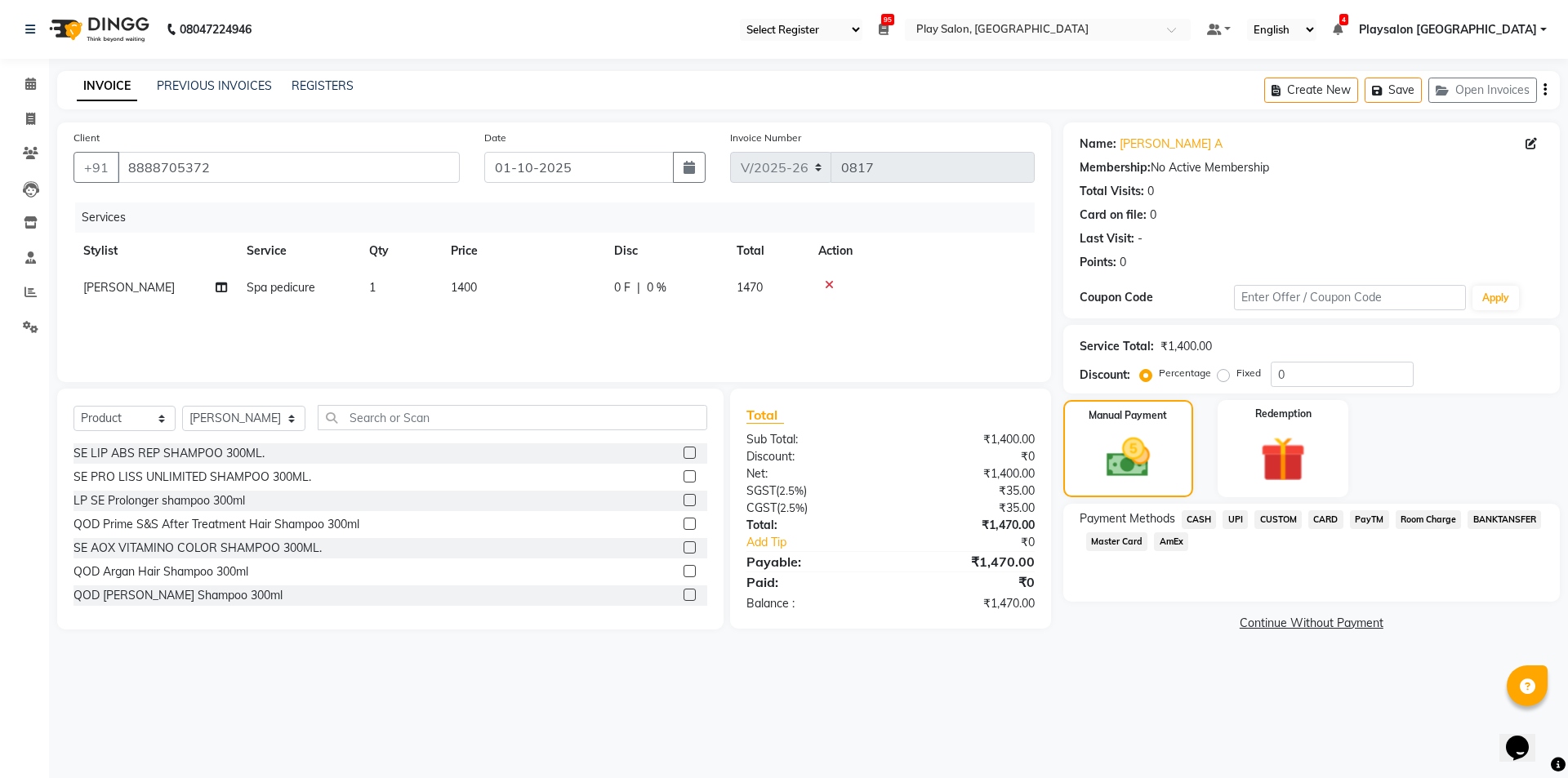
click at [1234, 515] on span "UPI" at bounding box center [1235, 519] width 25 height 19
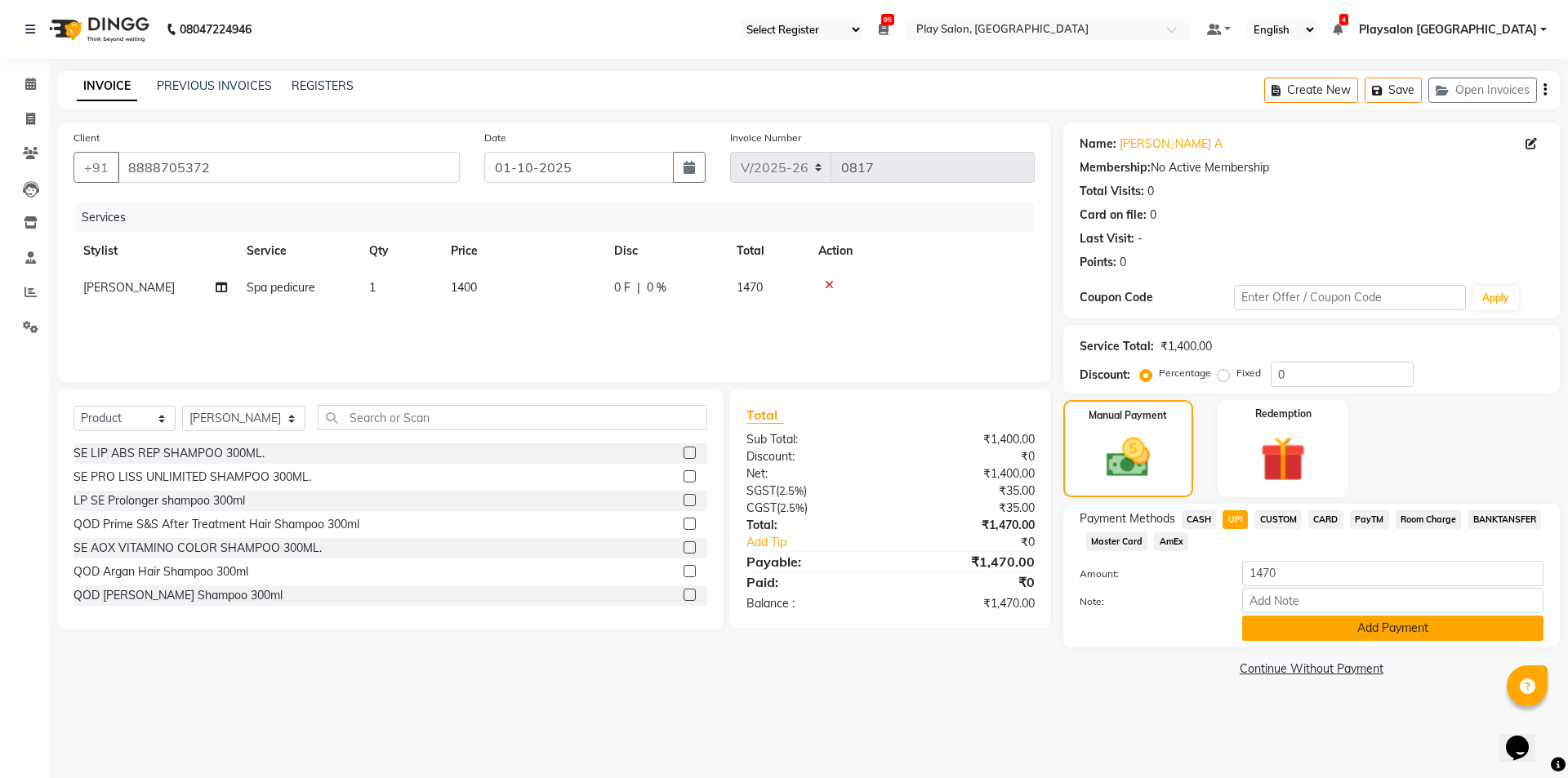
click at [1331, 631] on button "Add Payment" at bounding box center [1393, 628] width 301 height 25
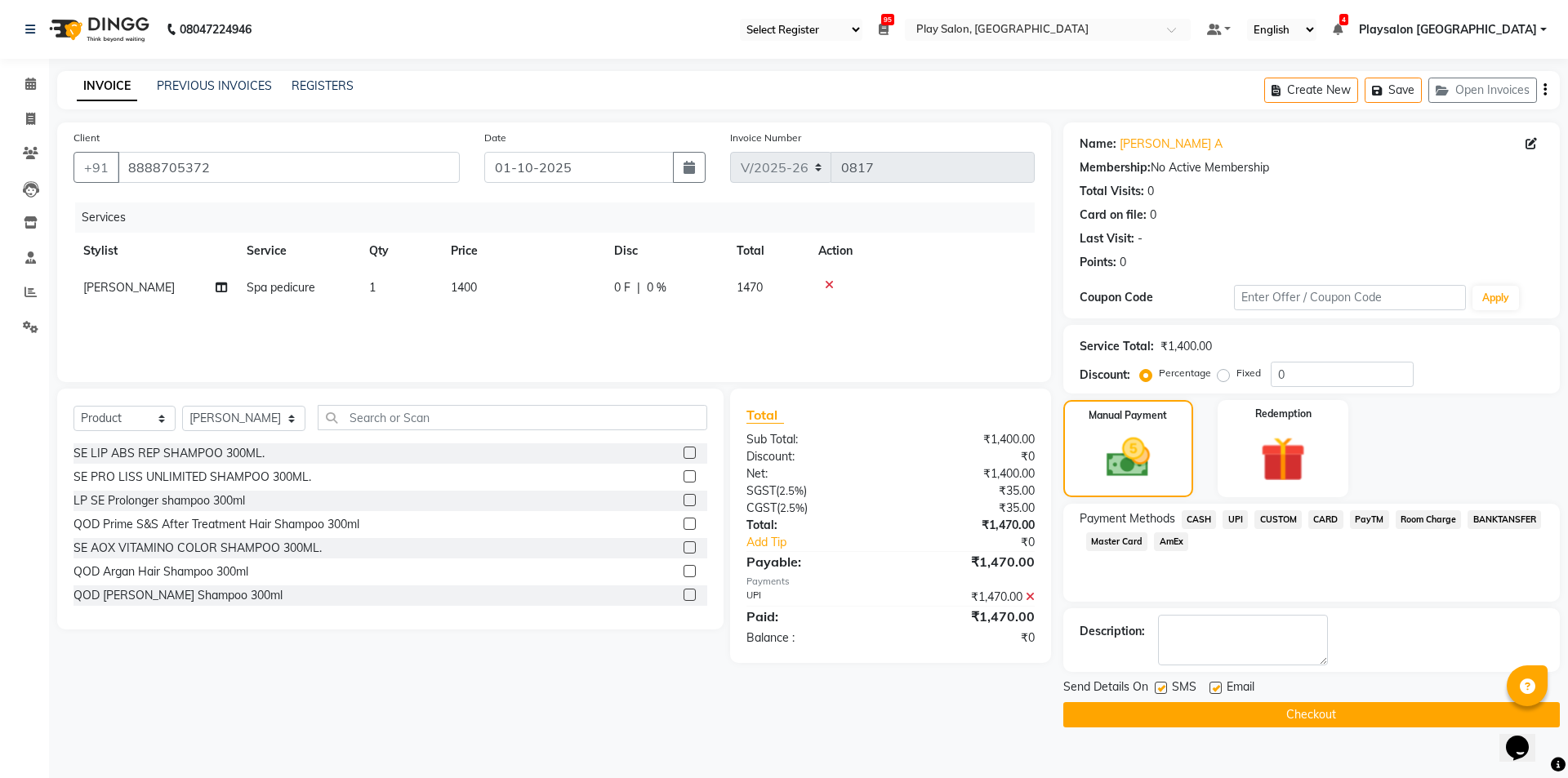
click at [1299, 710] on button "Checkout" at bounding box center [1312, 715] width 497 height 25
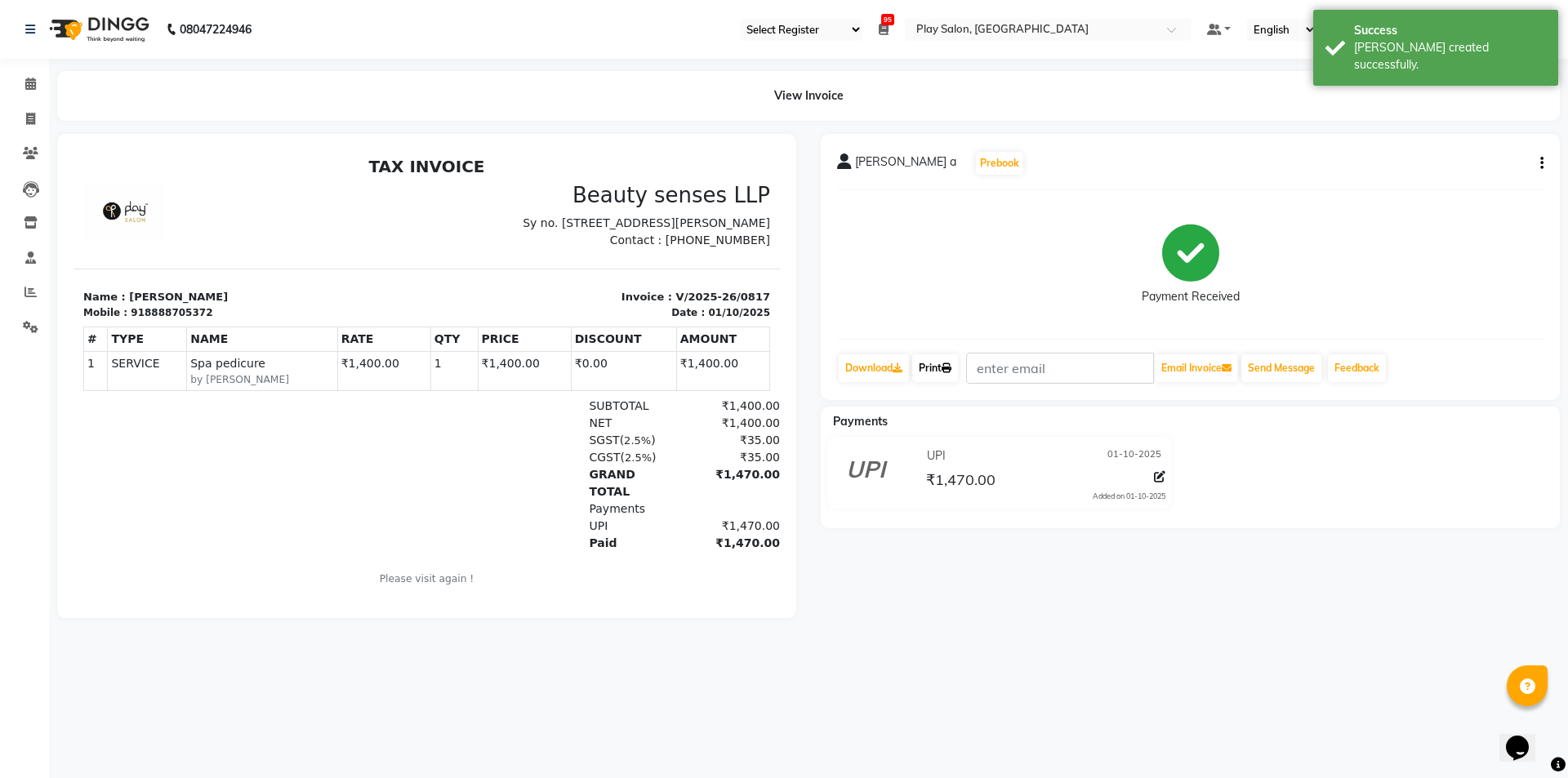
click at [949, 364] on icon at bounding box center [947, 369] width 10 height 10
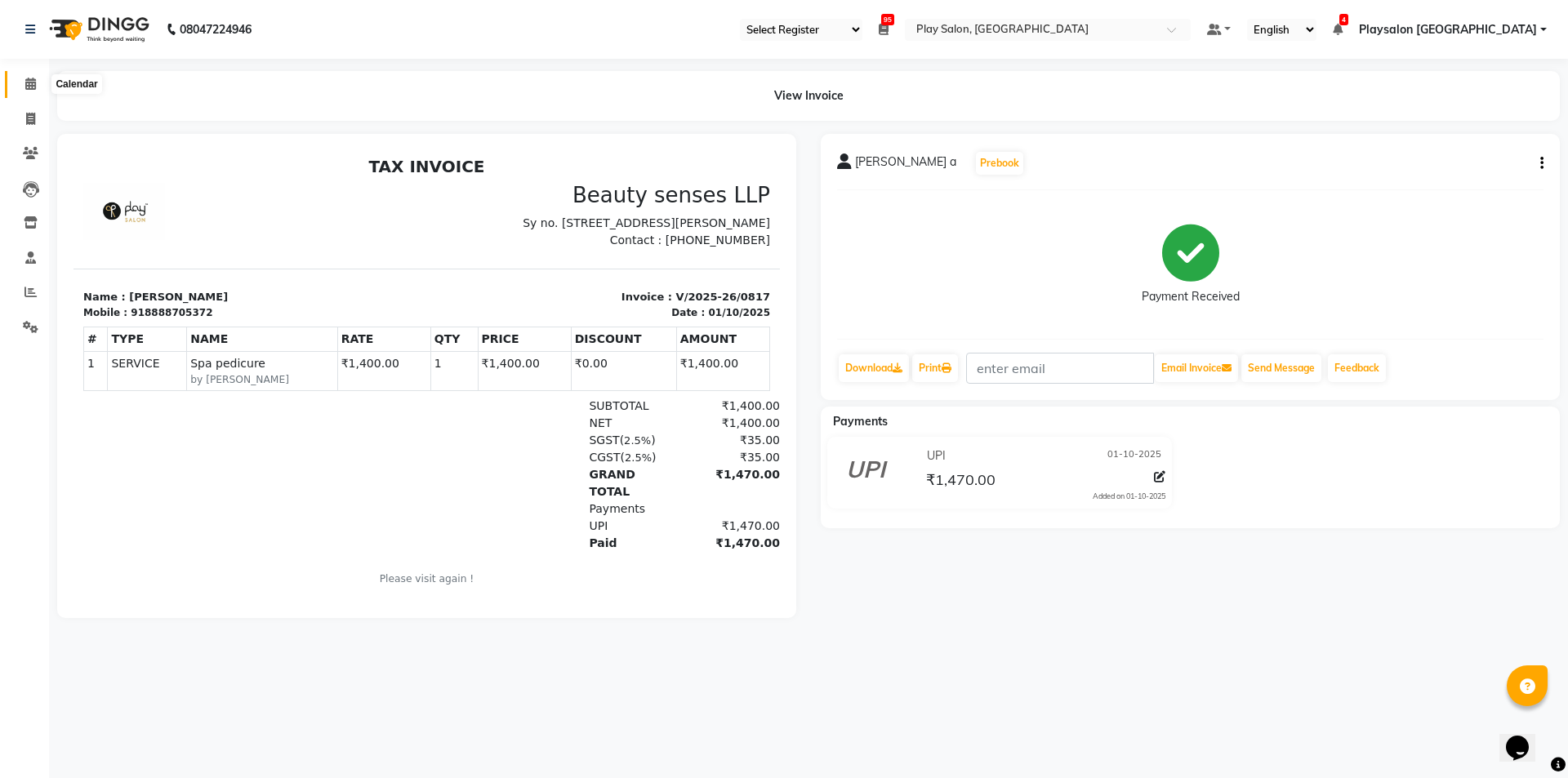
click at [32, 81] on icon at bounding box center [30, 84] width 11 height 12
